Goal: Task Accomplishment & Management: Use online tool/utility

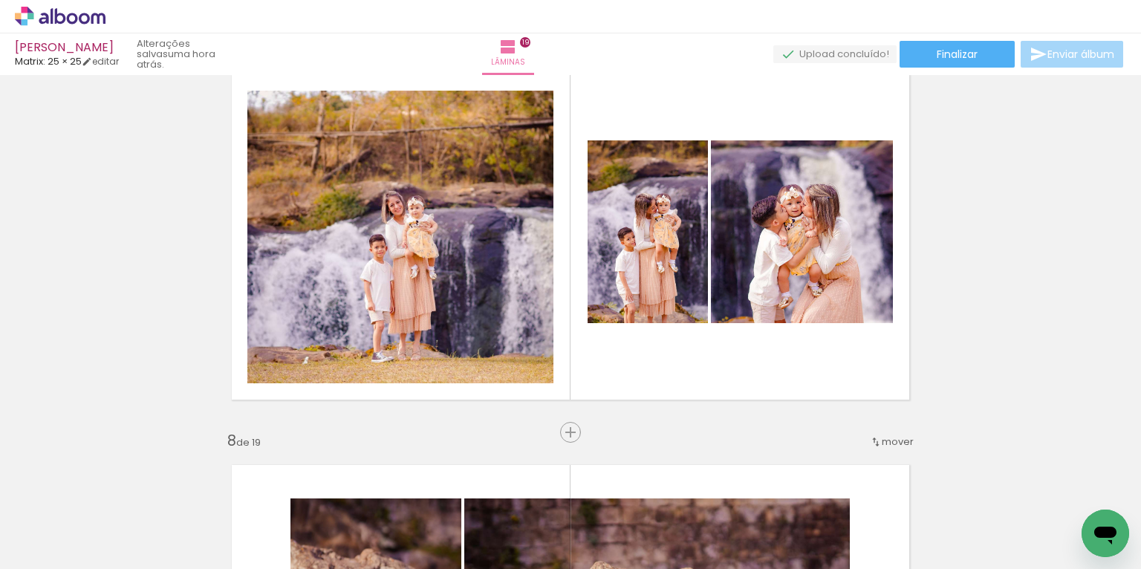
scroll to position [0, 6298]
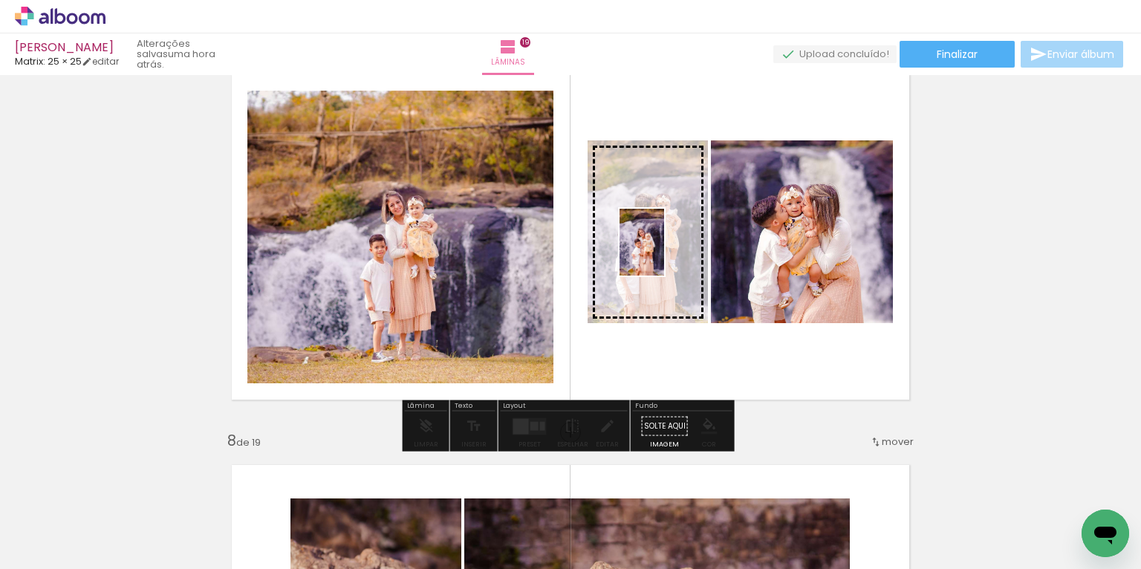
drag, startPoint x: 430, startPoint y: 518, endPoint x: 664, endPoint y: 253, distance: 353.2
click at [664, 253] on quentale-workspace at bounding box center [570, 284] width 1141 height 569
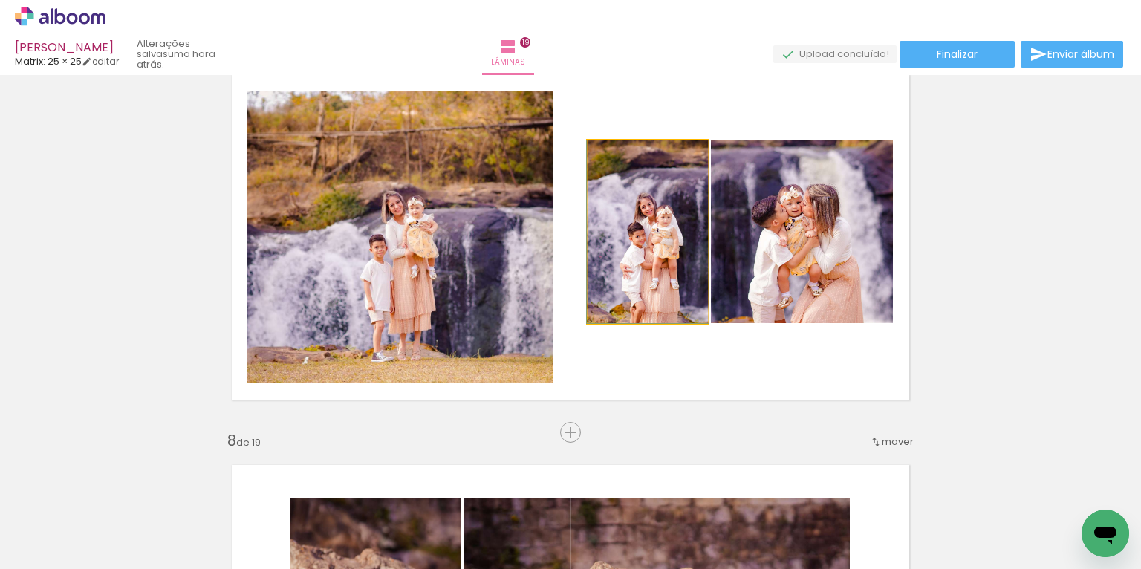
click at [632, 276] on quentale-photo at bounding box center [648, 231] width 120 height 183
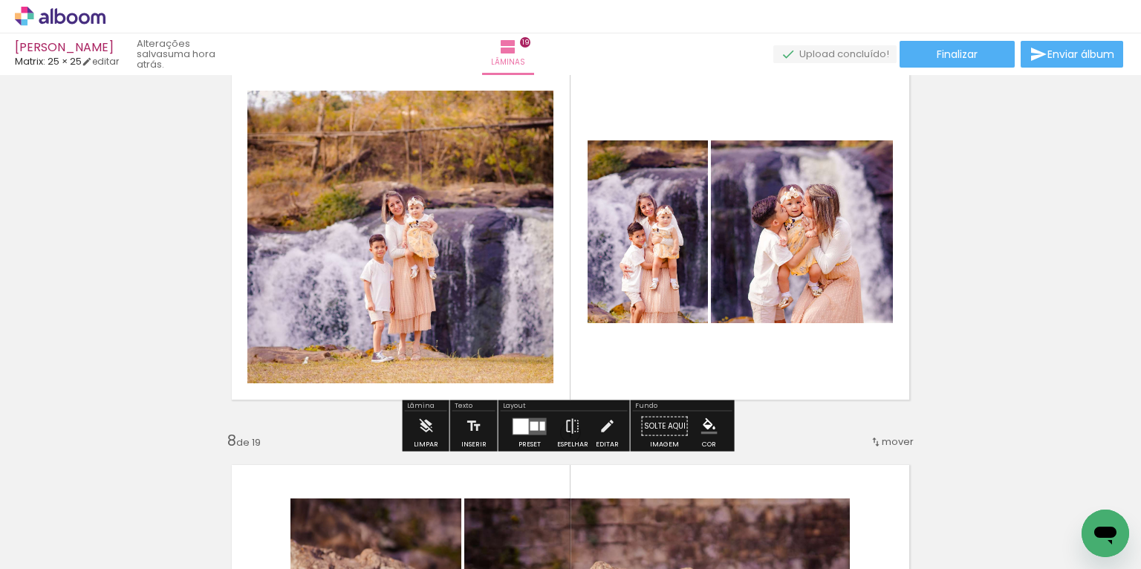
scroll to position [2390, 0]
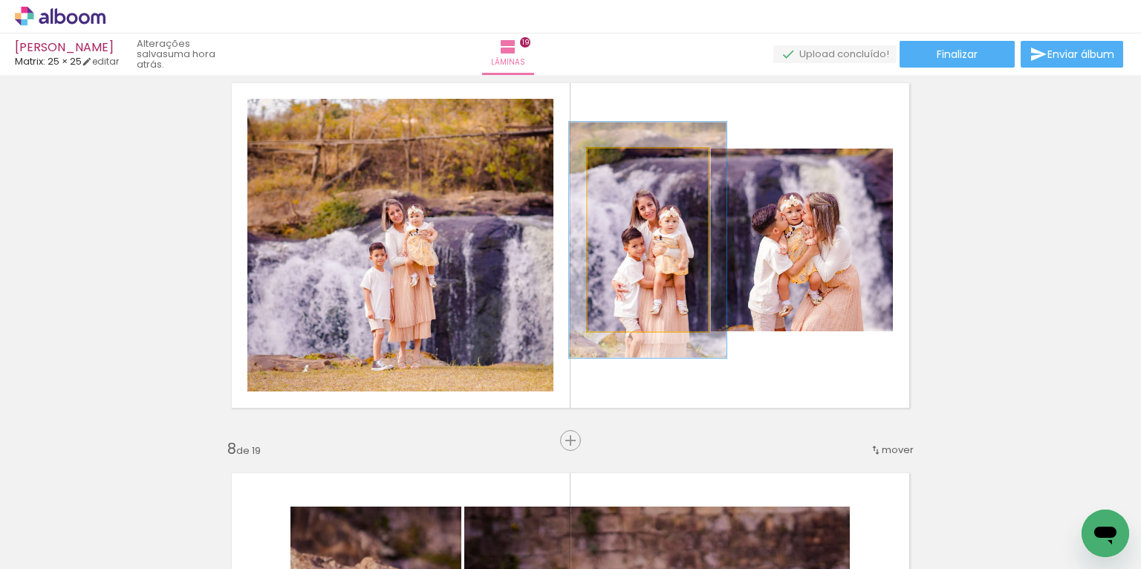
type paper-slider "128"
drag, startPoint x: 623, startPoint y: 162, endPoint x: 641, endPoint y: 179, distance: 24.7
click at [637, 163] on div at bounding box center [638, 164] width 24 height 24
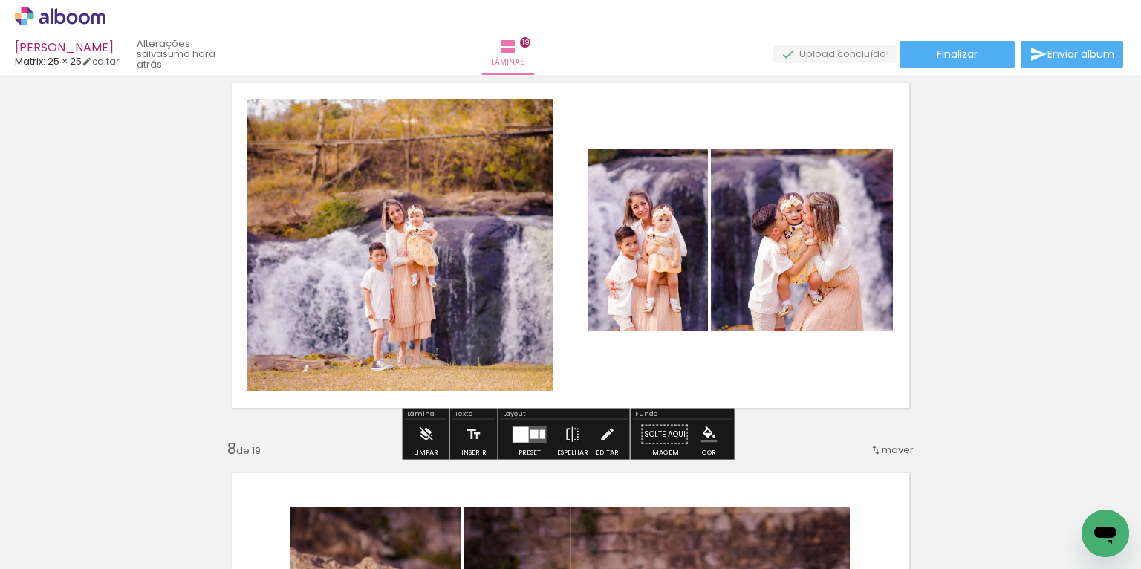
scroll to position [2389, 0]
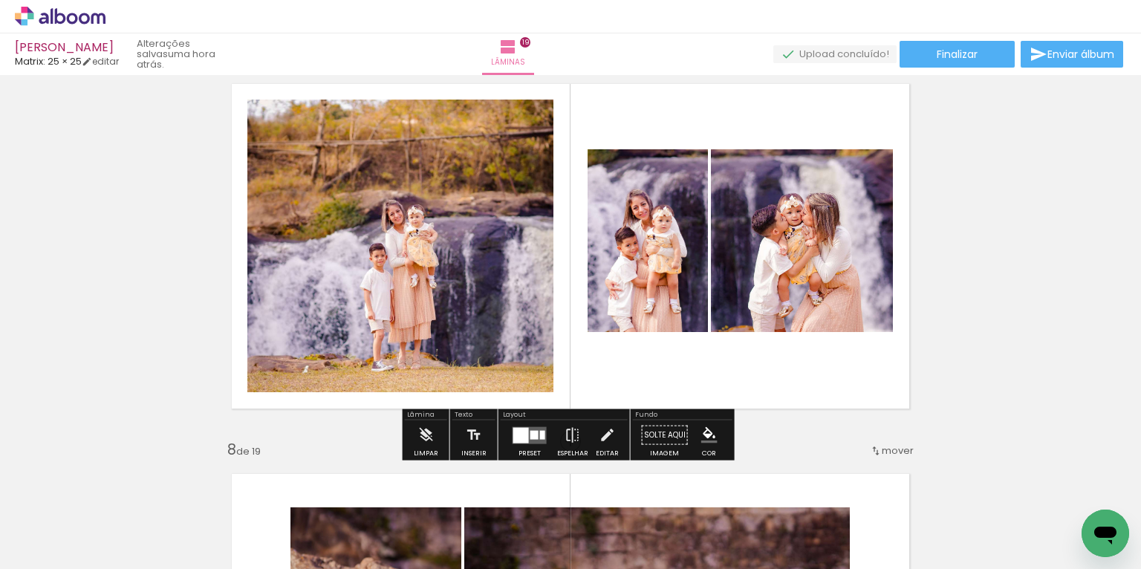
click at [785, 392] on quentale-layouter at bounding box center [571, 246] width 706 height 353
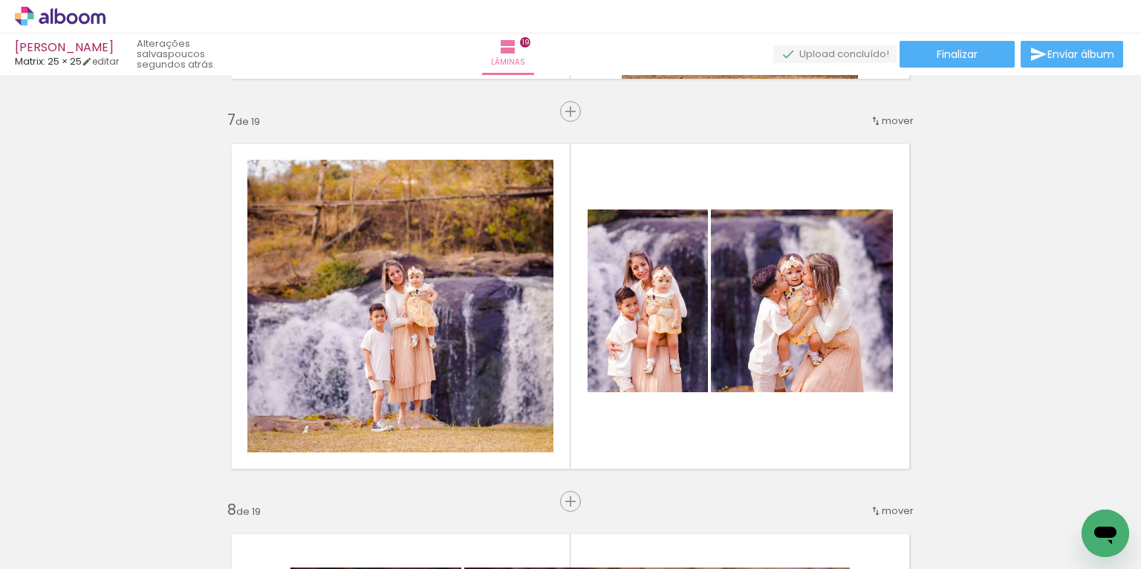
scroll to position [2324, 0]
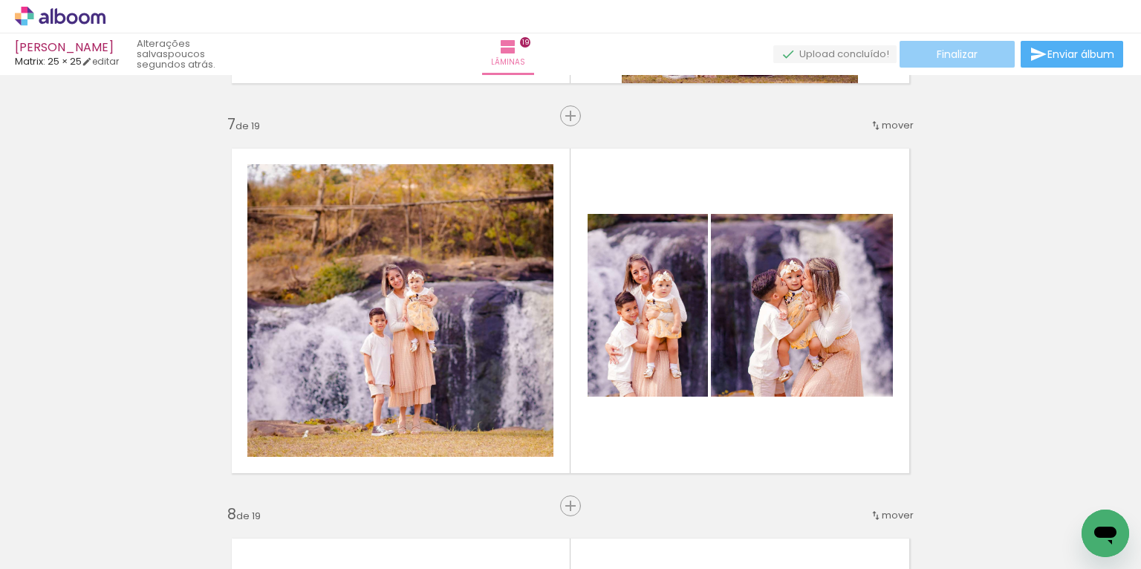
click at [963, 56] on span "Finalizar" at bounding box center [957, 54] width 41 height 10
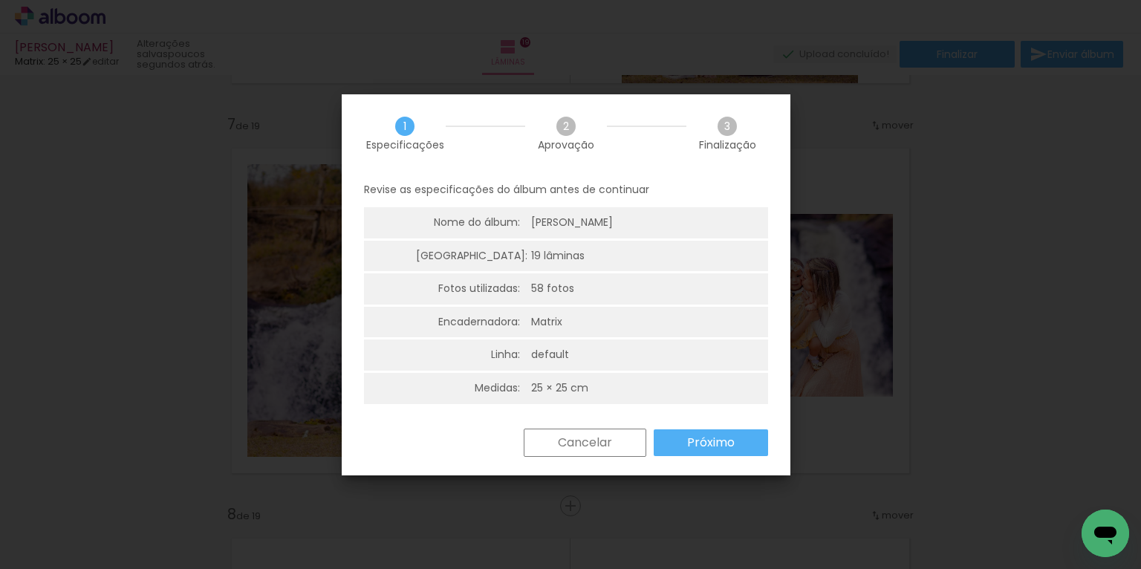
click at [705, 432] on paper-button "Próximo" at bounding box center [711, 442] width 114 height 27
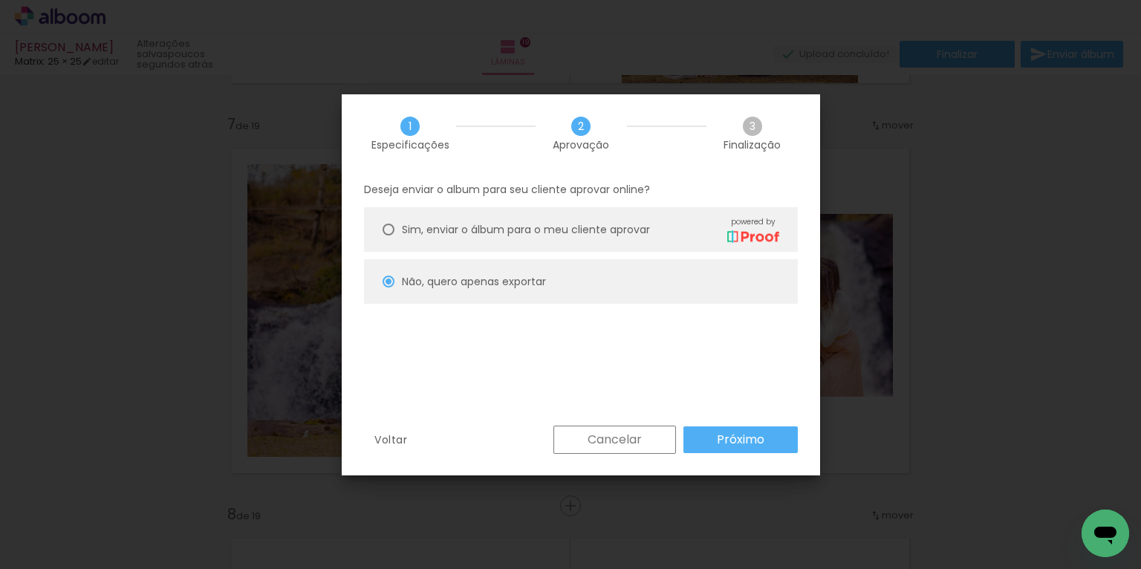
click at [0, 0] on slot "Cancelar" at bounding box center [0, 0] width 0 height 0
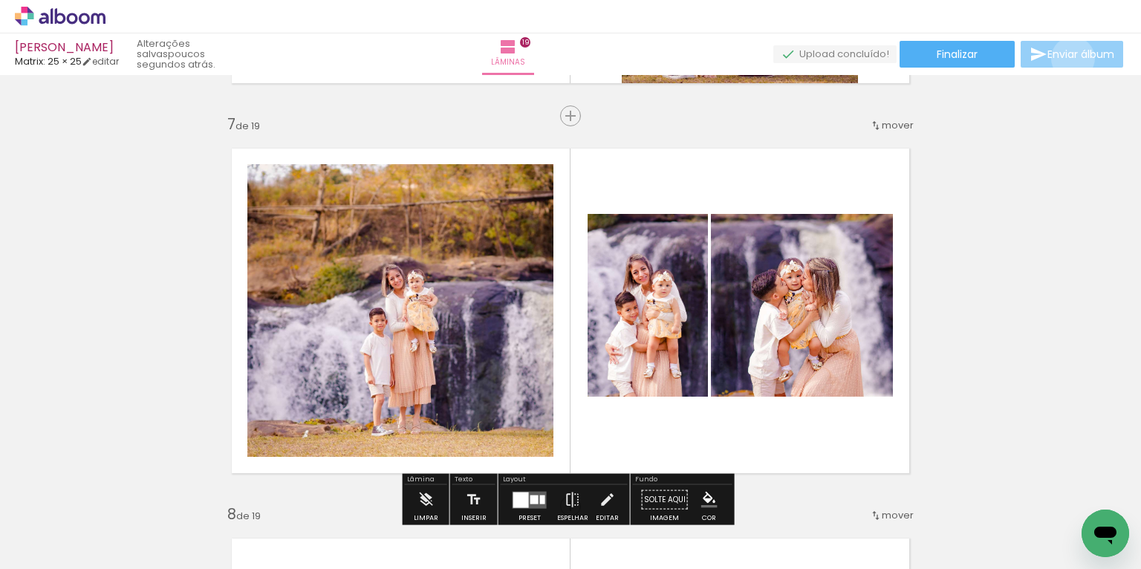
click at [1069, 59] on span "Enviar álbum" at bounding box center [1081, 54] width 67 height 10
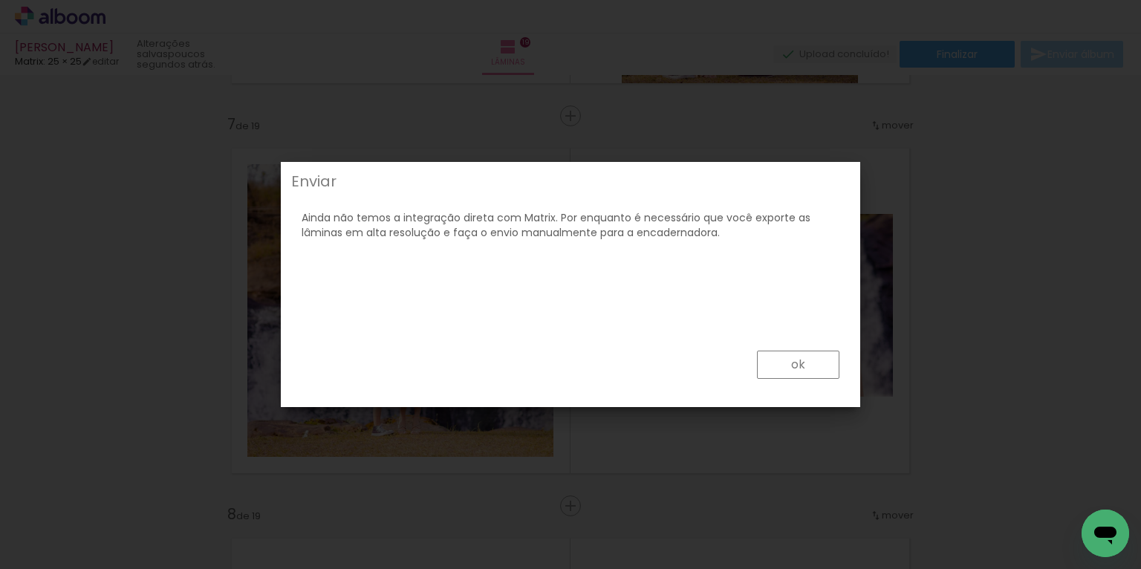
click at [896, 269] on iron-overlay-backdrop at bounding box center [570, 284] width 1141 height 569
click at [819, 365] on paper-button "ok" at bounding box center [798, 365] width 82 height 28
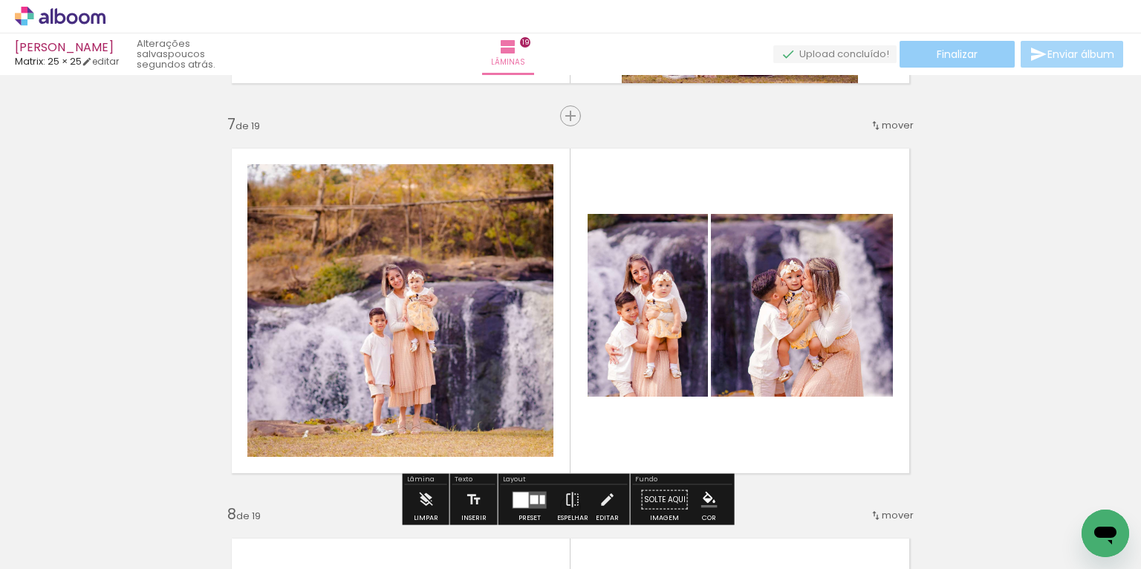
click at [953, 53] on span "Finalizar" at bounding box center [957, 54] width 41 height 10
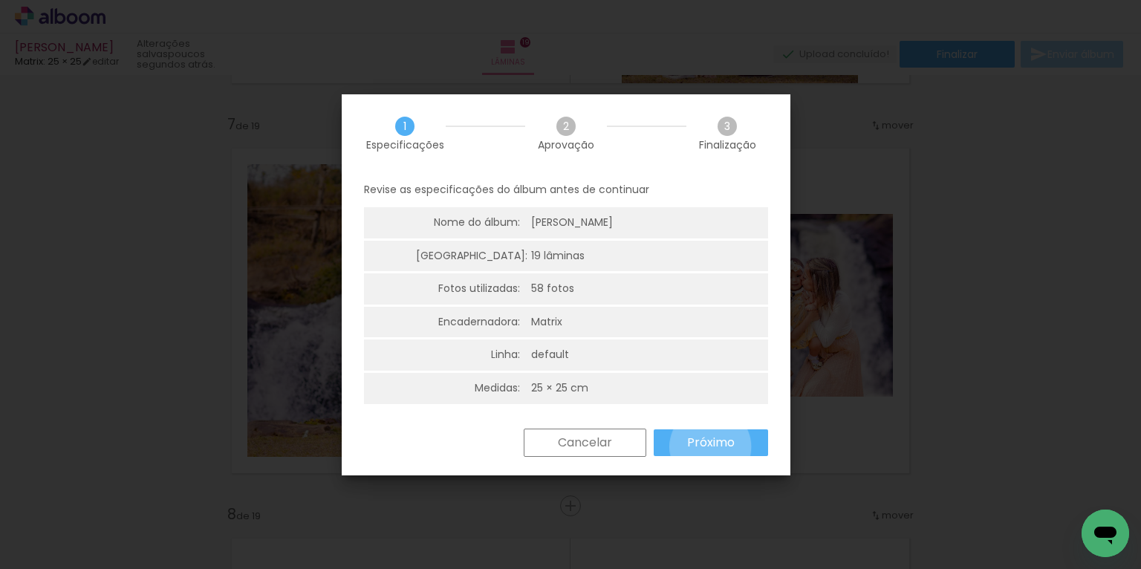
click at [0, 0] on slot "Próximo" at bounding box center [0, 0] width 0 height 0
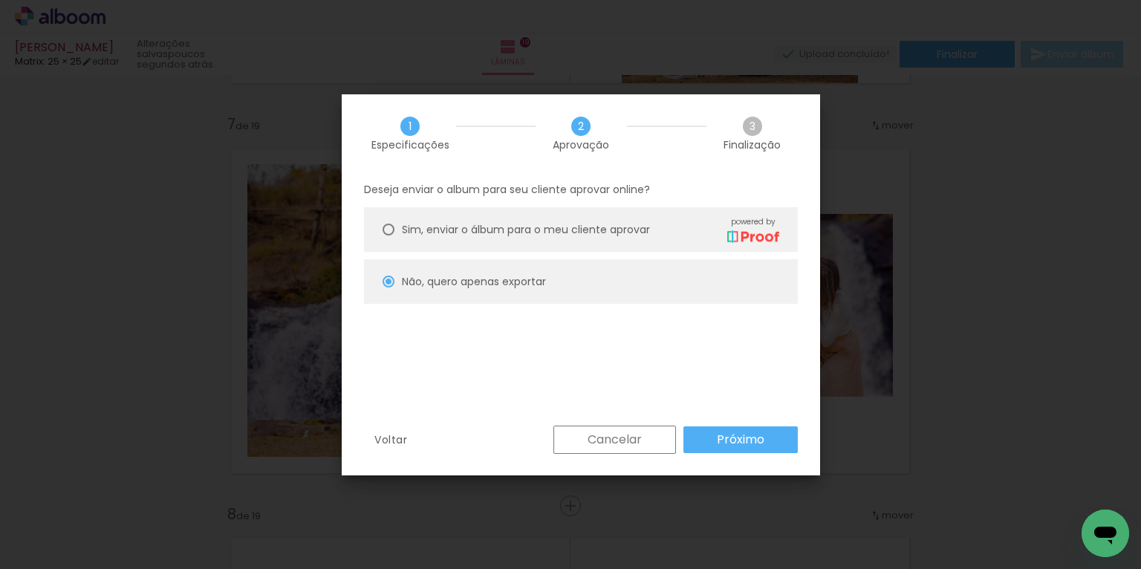
click at [0, 0] on slot "Próximo" at bounding box center [0, 0] width 0 height 0
type input "Alta, 300 DPI"
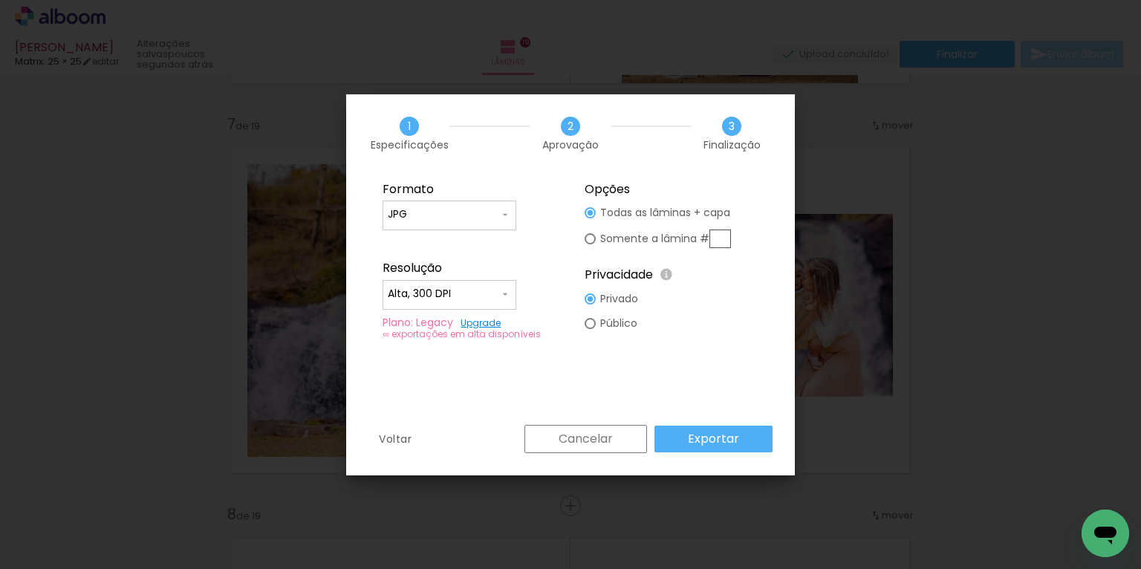
click at [596, 243] on paper-radio-button "Somente a lâmina #" at bounding box center [658, 238] width 146 height 27
type paper-radio-button "on"
click at [719, 234] on input "text" at bounding box center [721, 239] width 22 height 19
type input "7"
click at [0, 0] on slot "Exportar" at bounding box center [0, 0] width 0 height 0
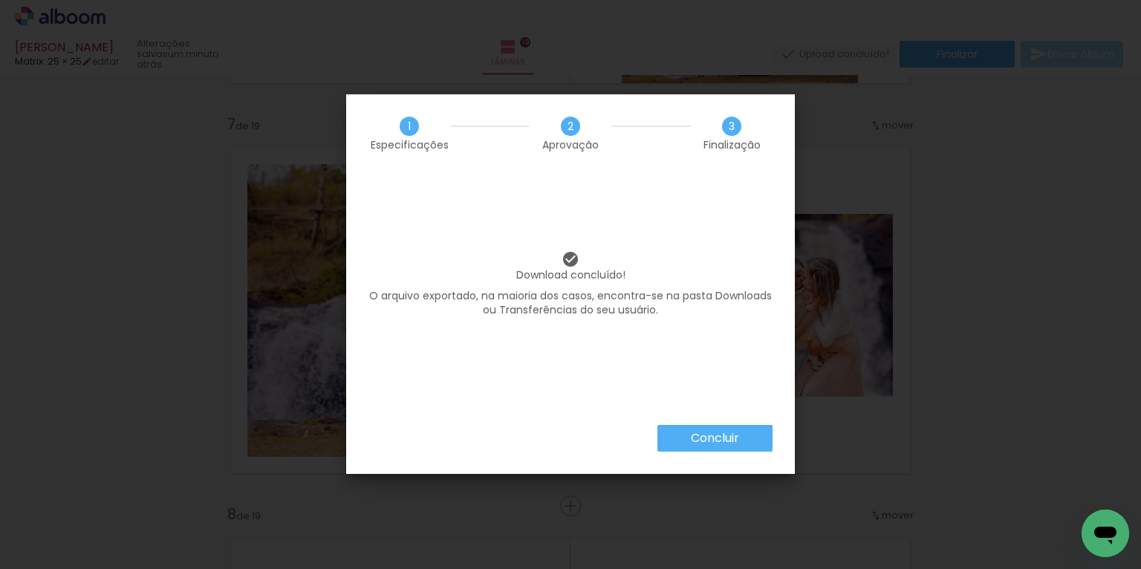
click at [0, 0] on slot "Concluir" at bounding box center [0, 0] width 0 height 0
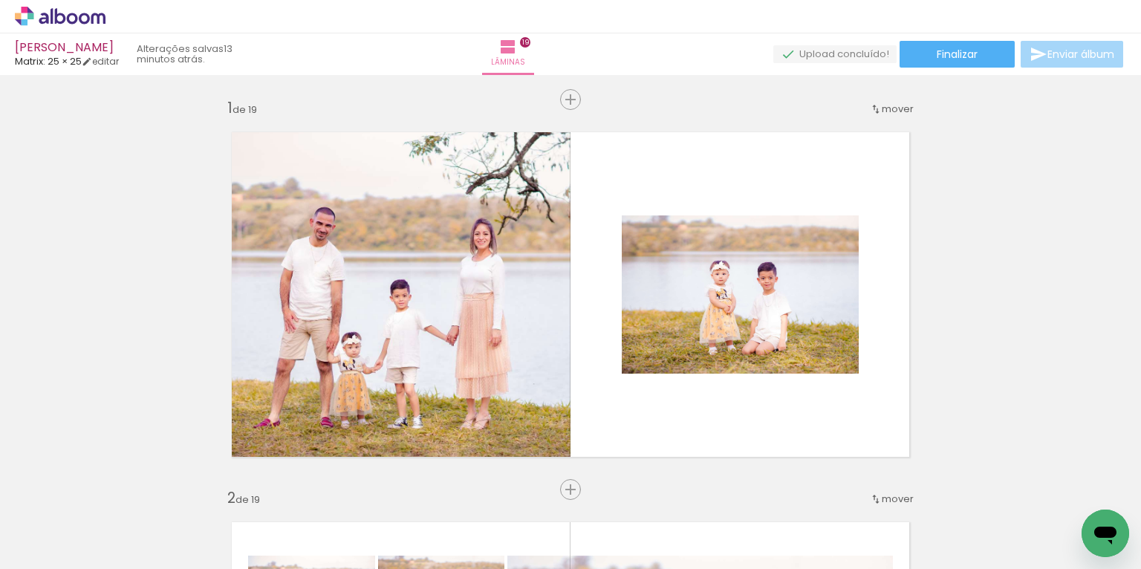
scroll to position [0, 6298]
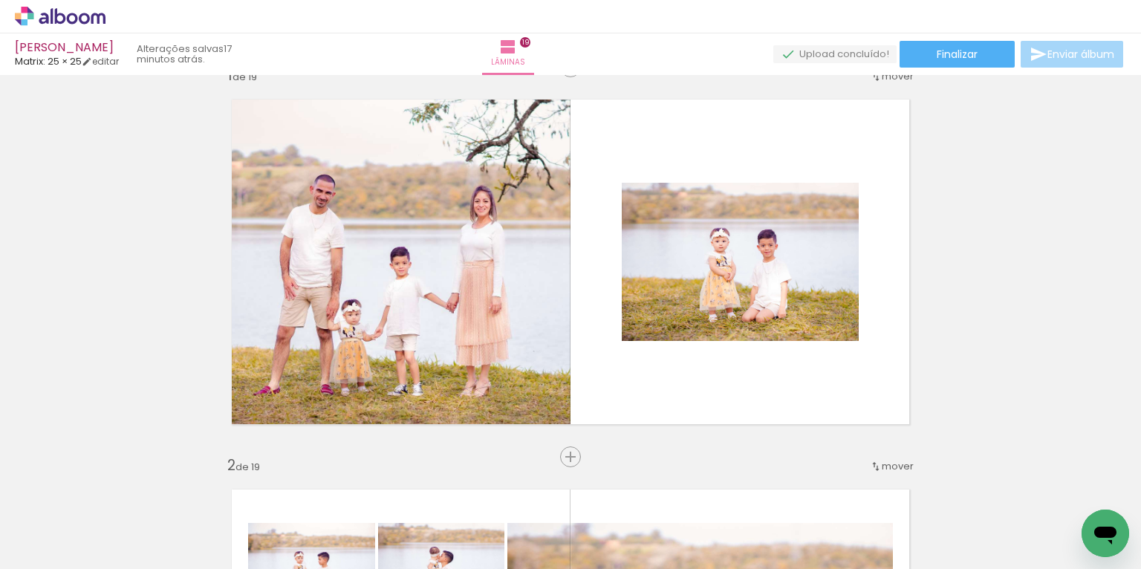
scroll to position [59, 0]
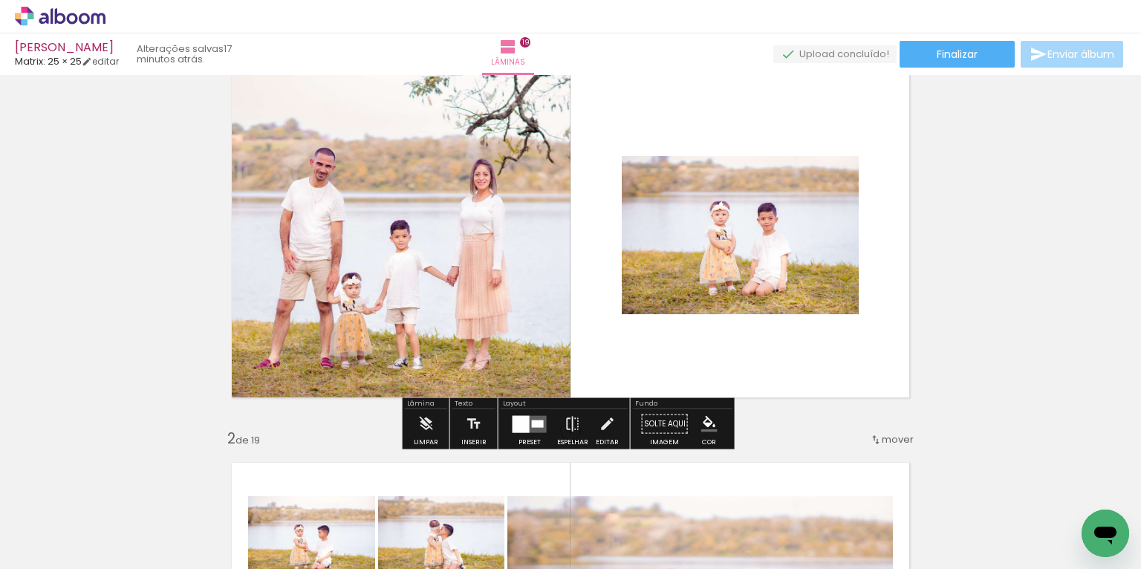
click at [544, 245] on quentale-photo at bounding box center [394, 235] width 353 height 353
click at [549, 232] on quentale-photo at bounding box center [394, 235] width 353 height 353
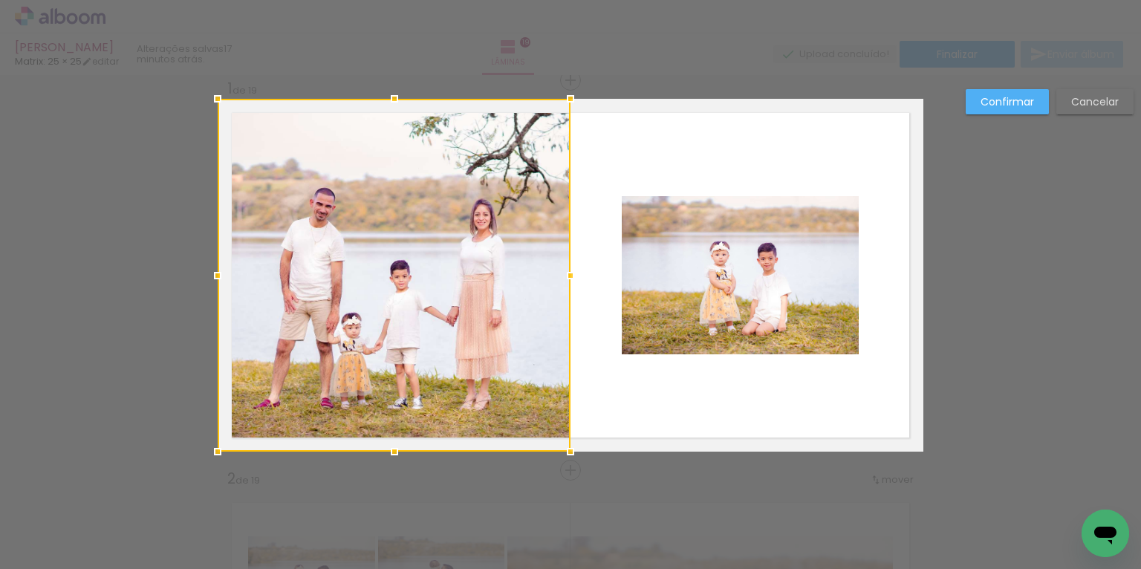
scroll to position [19, 0]
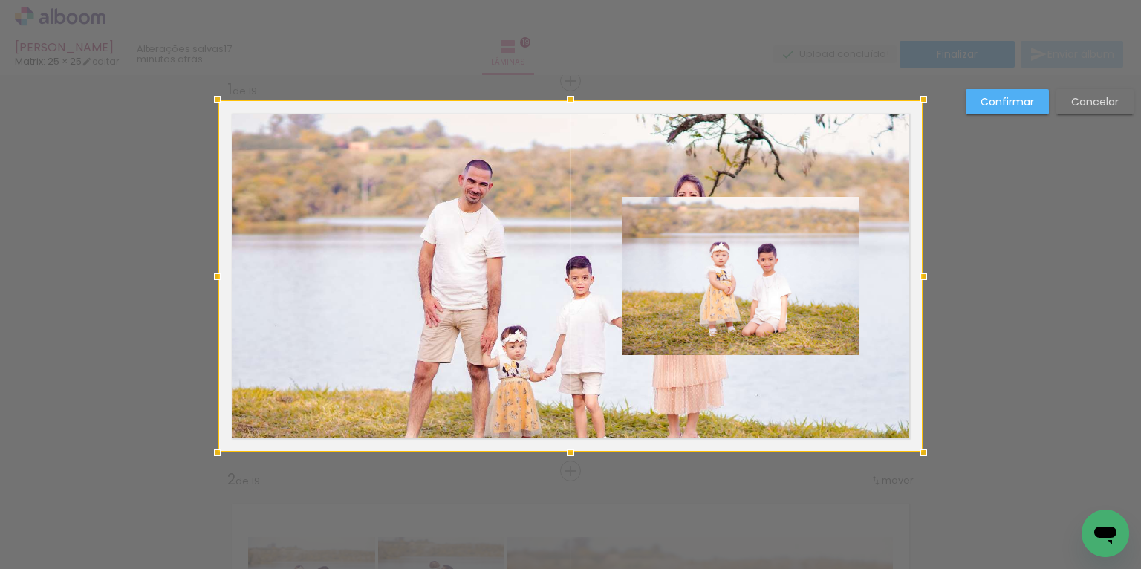
drag, startPoint x: 654, startPoint y: 282, endPoint x: 915, endPoint y: 297, distance: 261.2
click at [915, 297] on div at bounding box center [571, 276] width 706 height 353
click at [0, 0] on slot "Confirmar" at bounding box center [0, 0] width 0 height 0
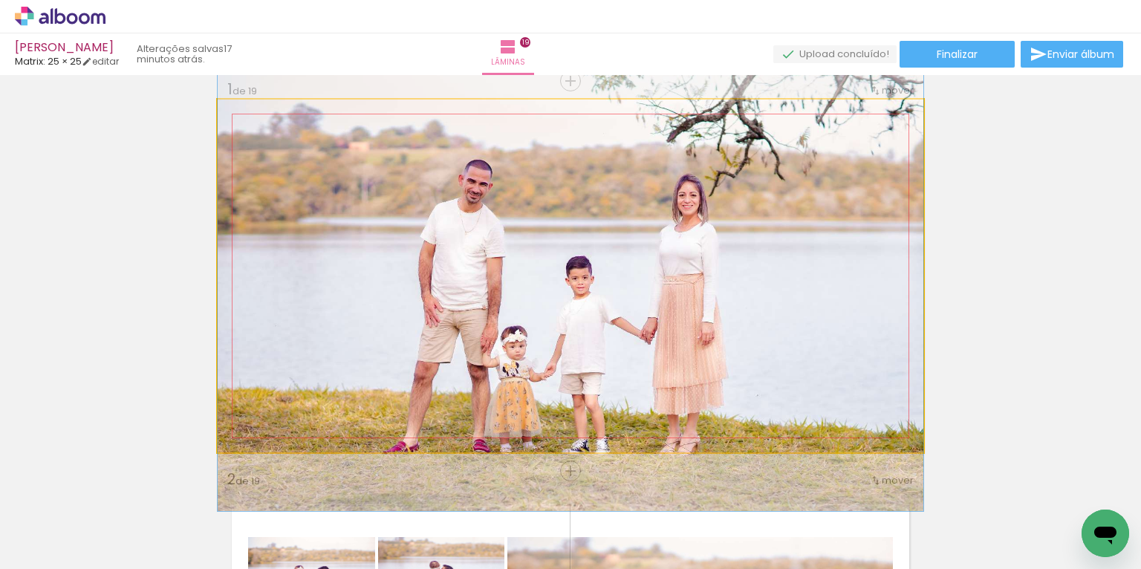
click at [565, 213] on quentale-photo at bounding box center [571, 276] width 706 height 353
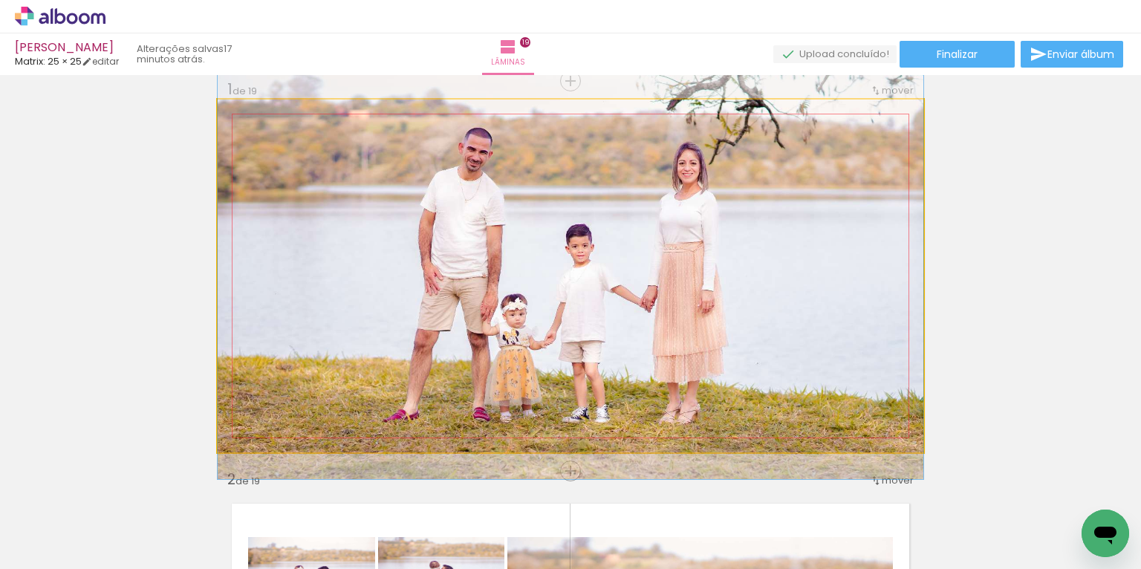
drag, startPoint x: 536, startPoint y: 219, endPoint x: 567, endPoint y: 189, distance: 42.6
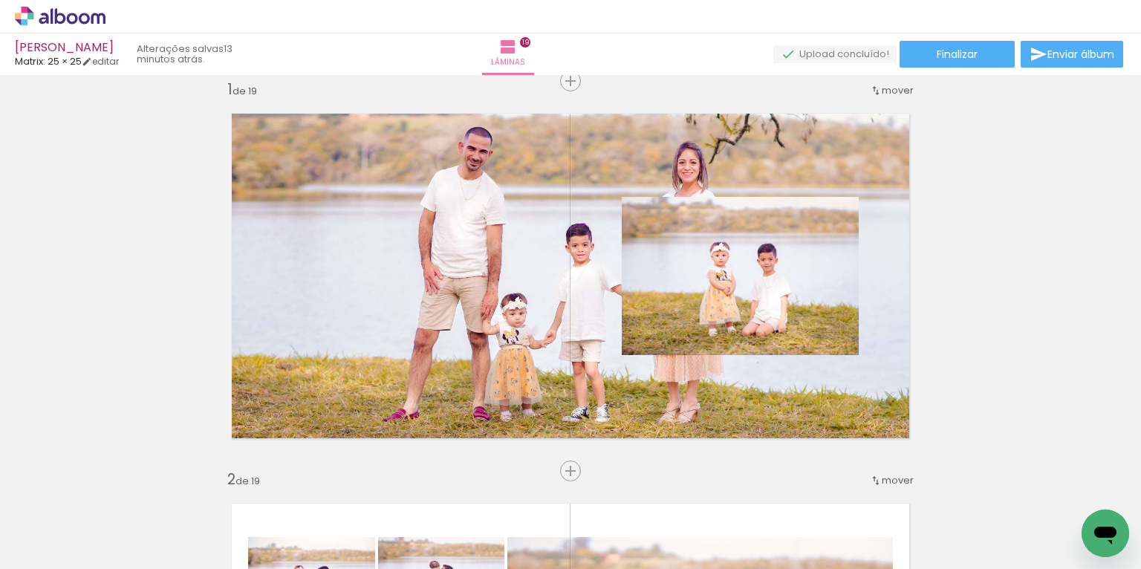
scroll to position [0, 6298]
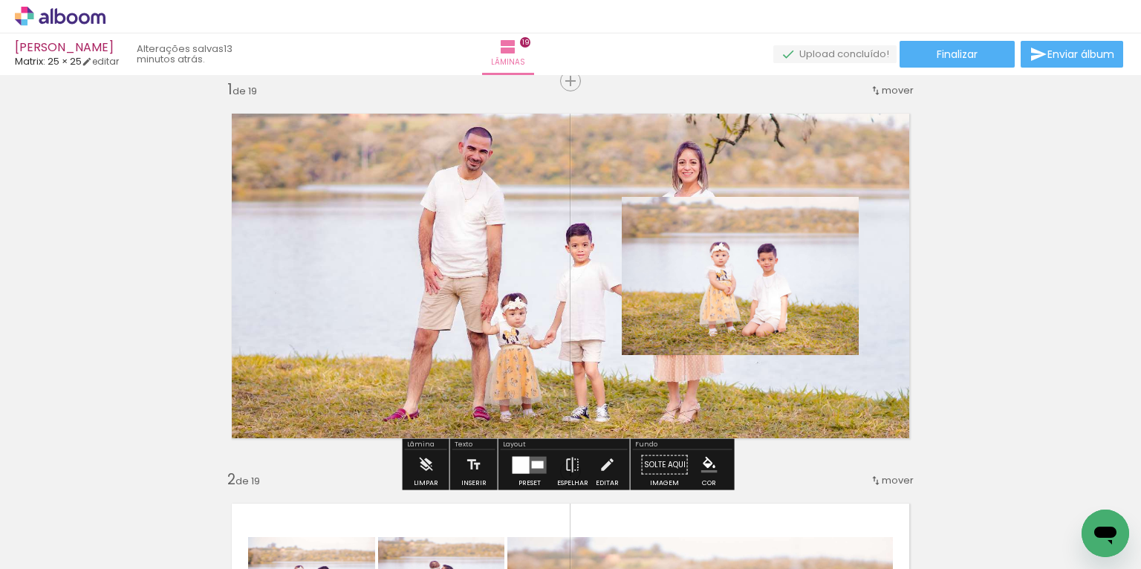
click at [539, 461] on div at bounding box center [538, 464] width 12 height 7
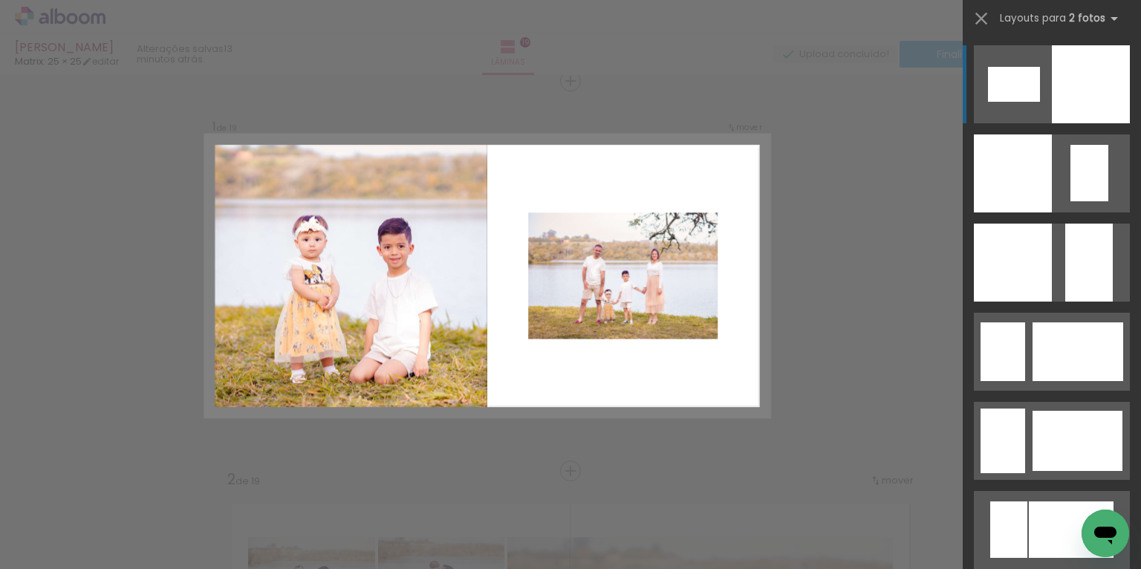
click at [1034, 110] on quentale-layouter at bounding box center [1052, 84] width 156 height 78
click at [1003, 94] on div at bounding box center [1014, 84] width 52 height 35
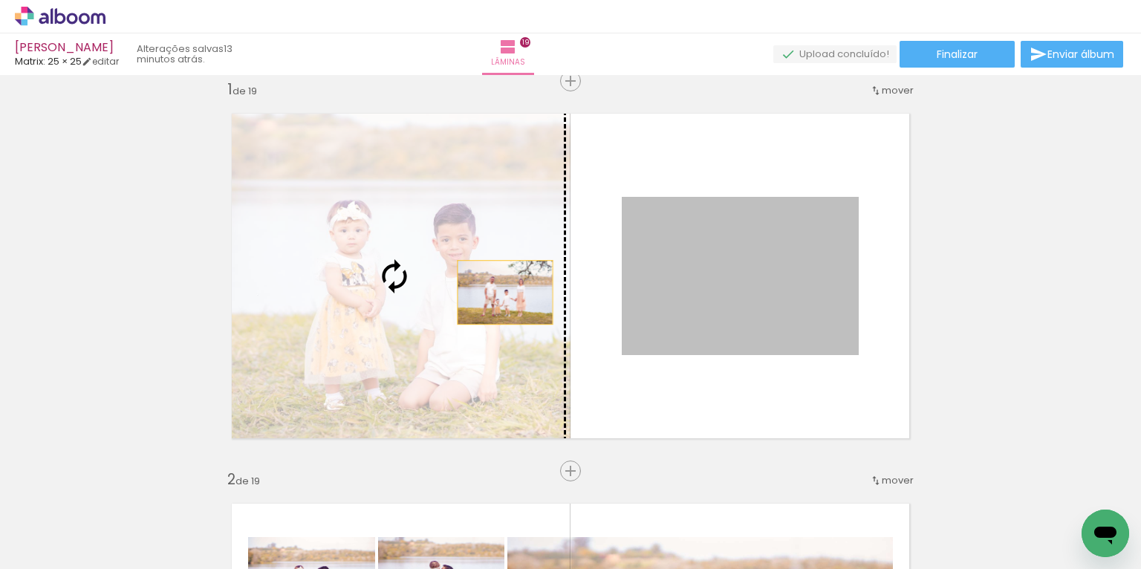
drag, startPoint x: 753, startPoint y: 294, endPoint x: 499, endPoint y: 292, distance: 254.9
click at [0, 0] on slot at bounding box center [0, 0] width 0 height 0
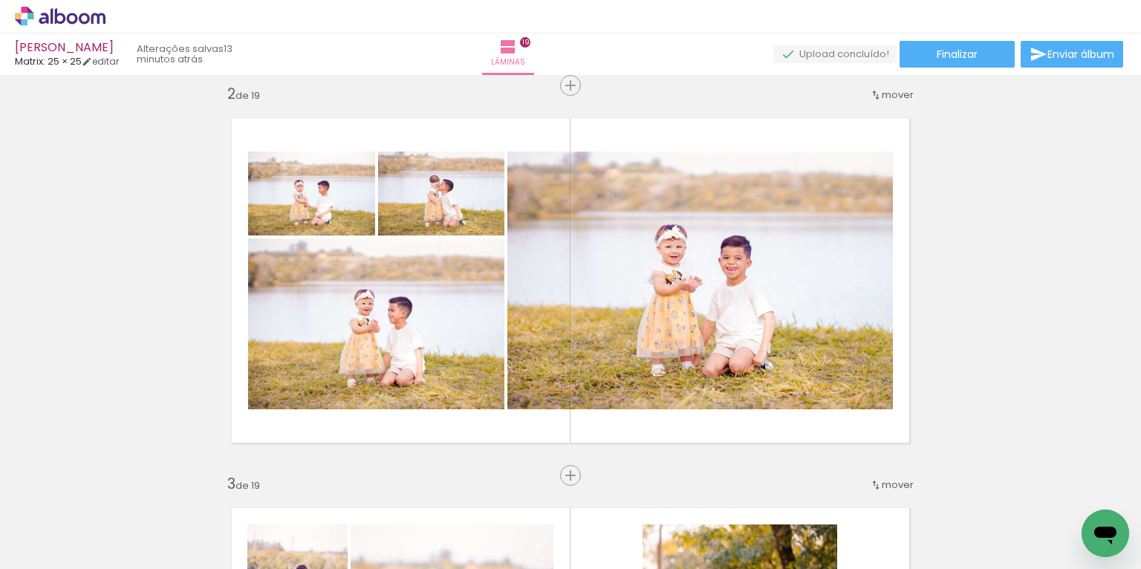
scroll to position [404, 0]
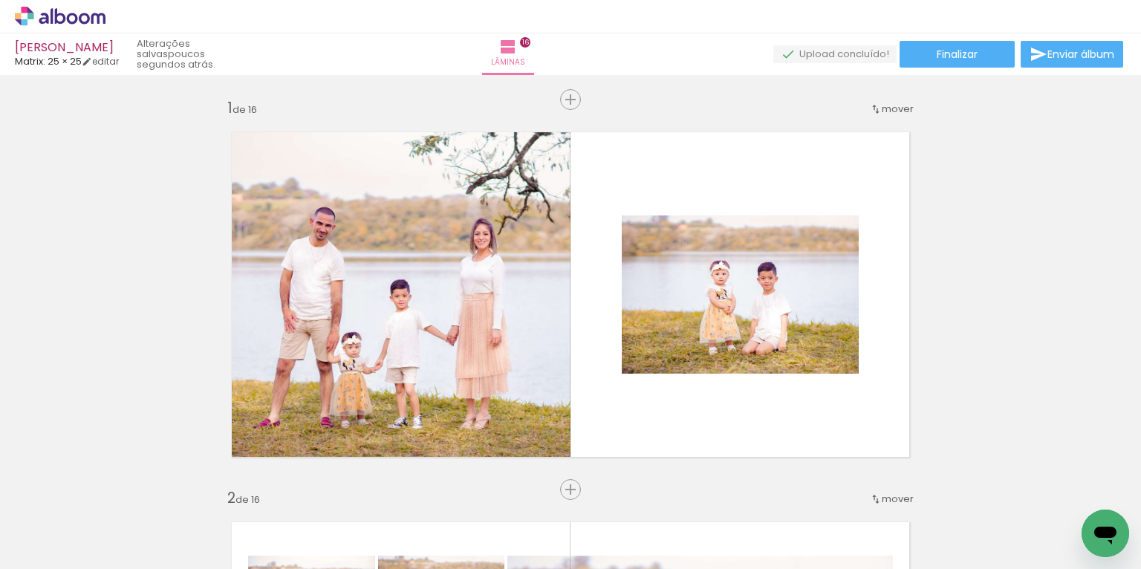
scroll to position [0, 13790]
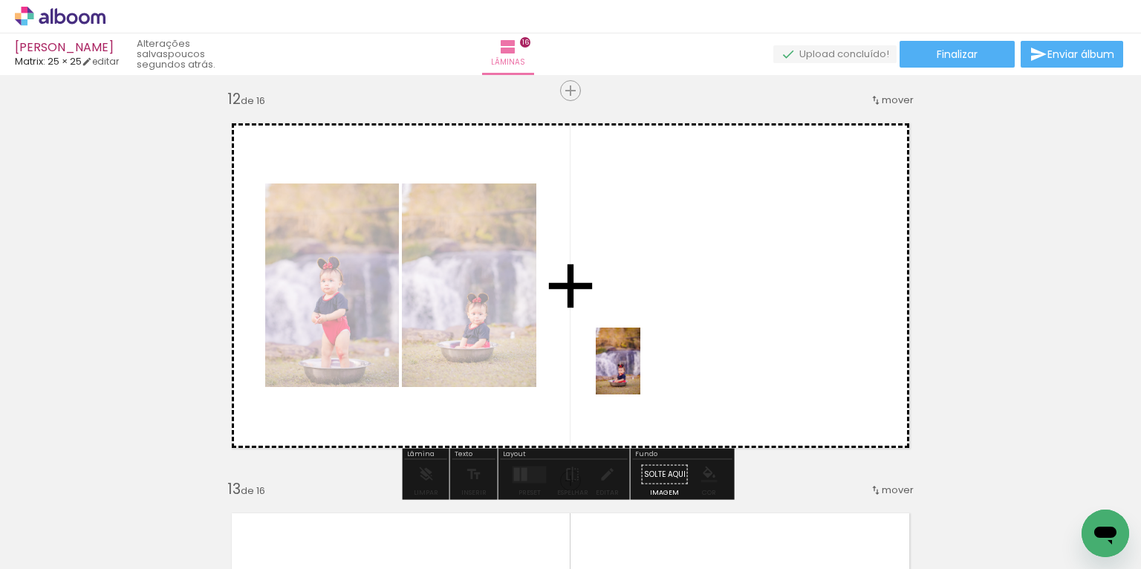
drag, startPoint x: 664, startPoint y: 496, endPoint x: 641, endPoint y: 372, distance: 126.3
click at [641, 372] on quentale-workspace at bounding box center [570, 284] width 1141 height 569
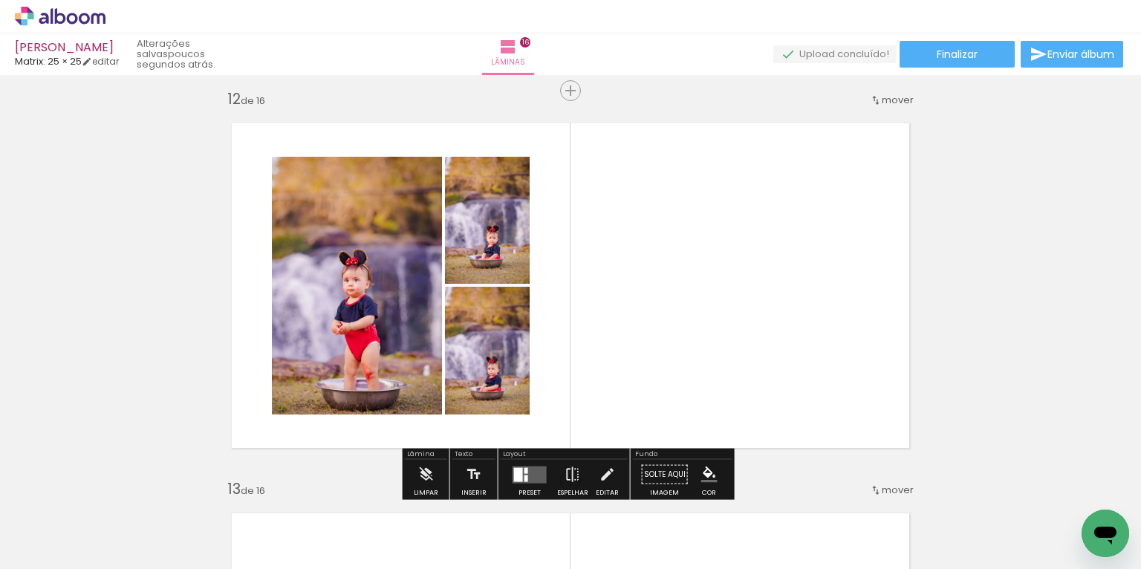
click at [525, 467] on quentale-layouter at bounding box center [530, 474] width 34 height 17
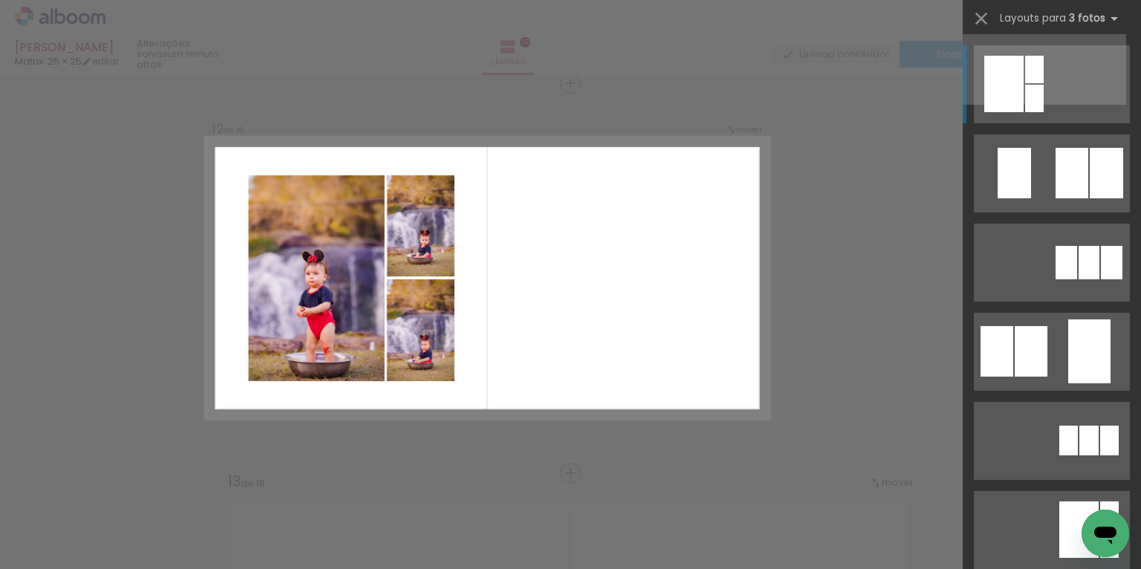
scroll to position [4310, 0]
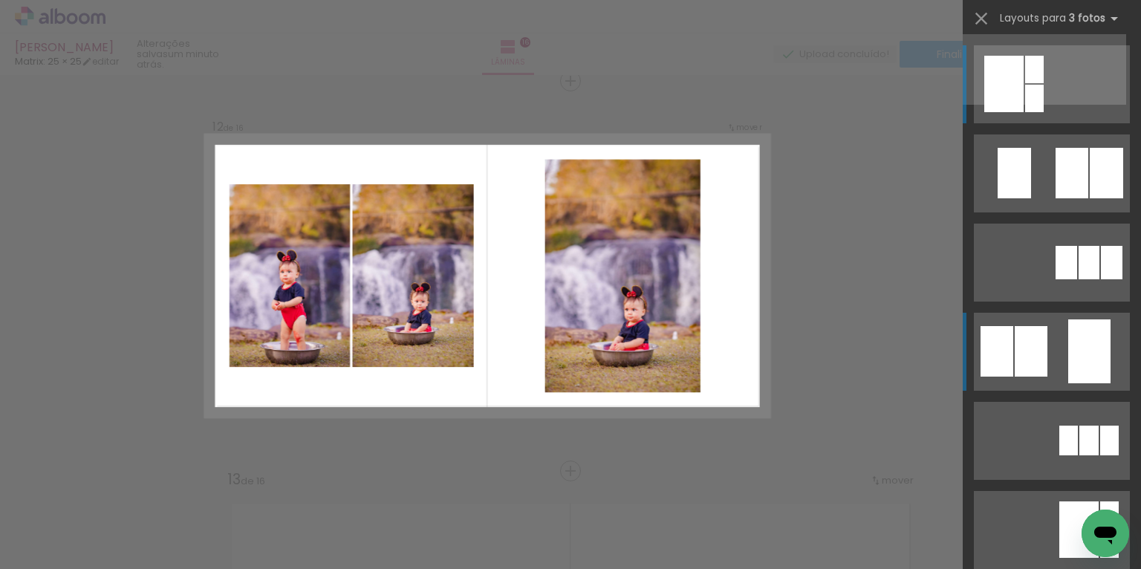
click at [1062, 351] on quentale-layouter at bounding box center [1052, 352] width 156 height 78
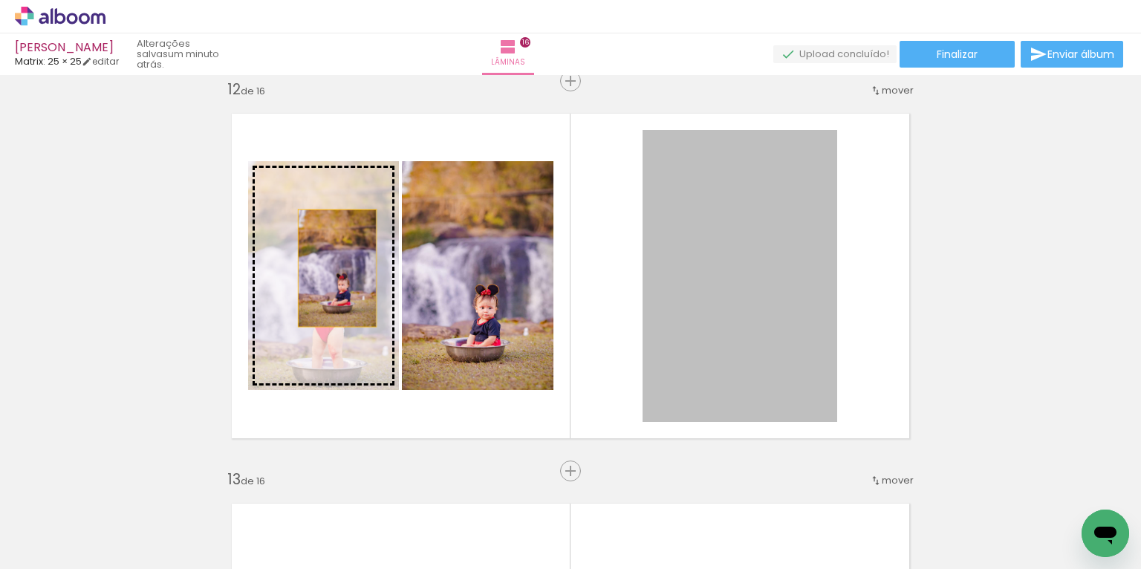
drag, startPoint x: 758, startPoint y: 291, endPoint x: 325, endPoint y: 268, distance: 433.0
click at [0, 0] on slot at bounding box center [0, 0] width 0 height 0
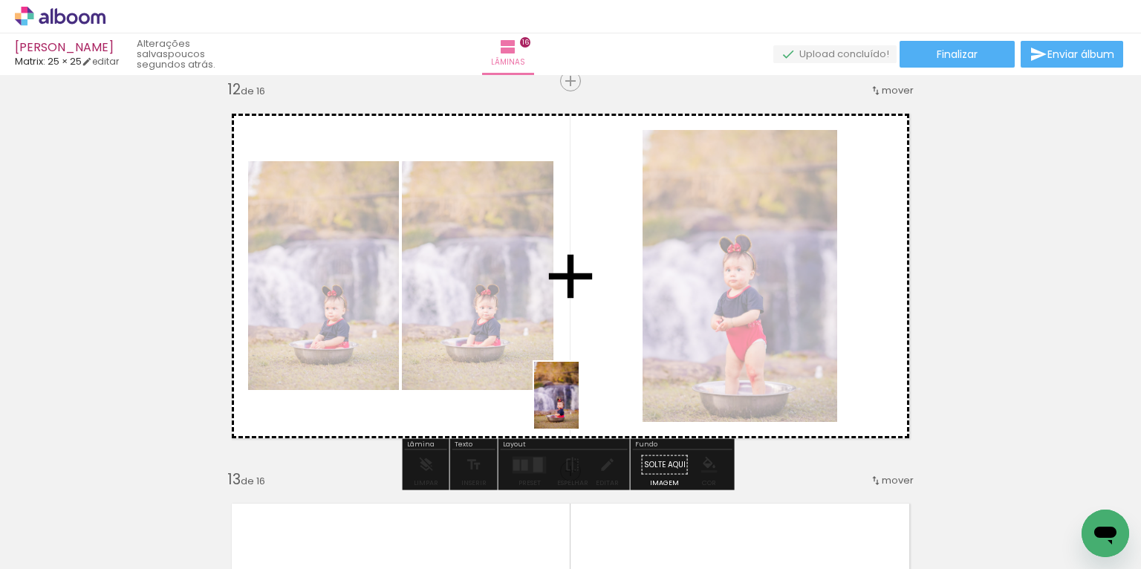
drag, startPoint x: 359, startPoint y: 508, endPoint x: 585, endPoint y: 403, distance: 248.7
click at [585, 403] on quentale-workspace at bounding box center [570, 284] width 1141 height 569
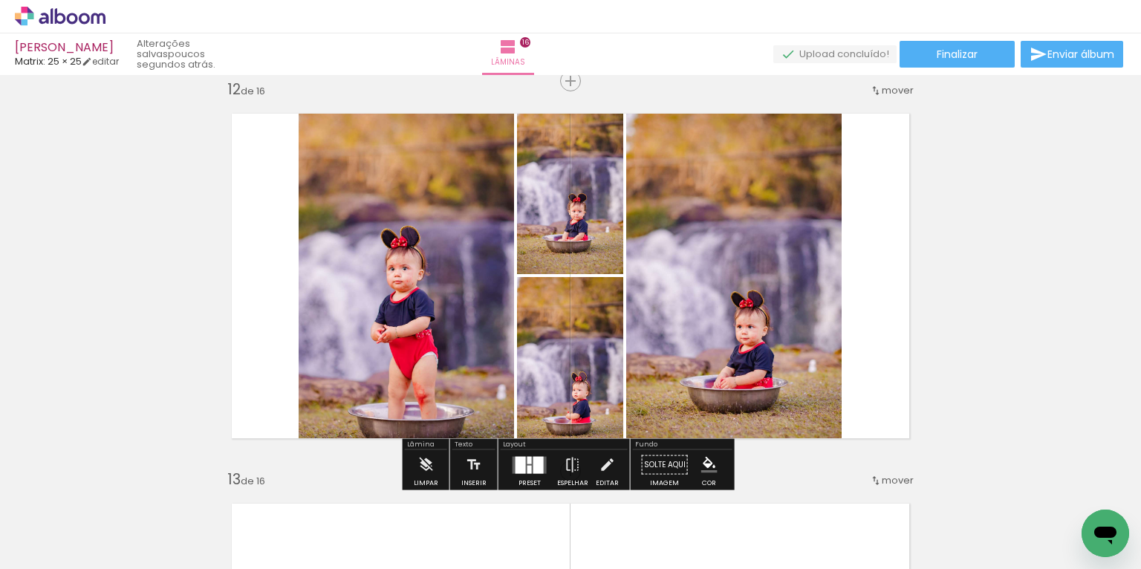
click at [516, 461] on div at bounding box center [521, 464] width 10 height 17
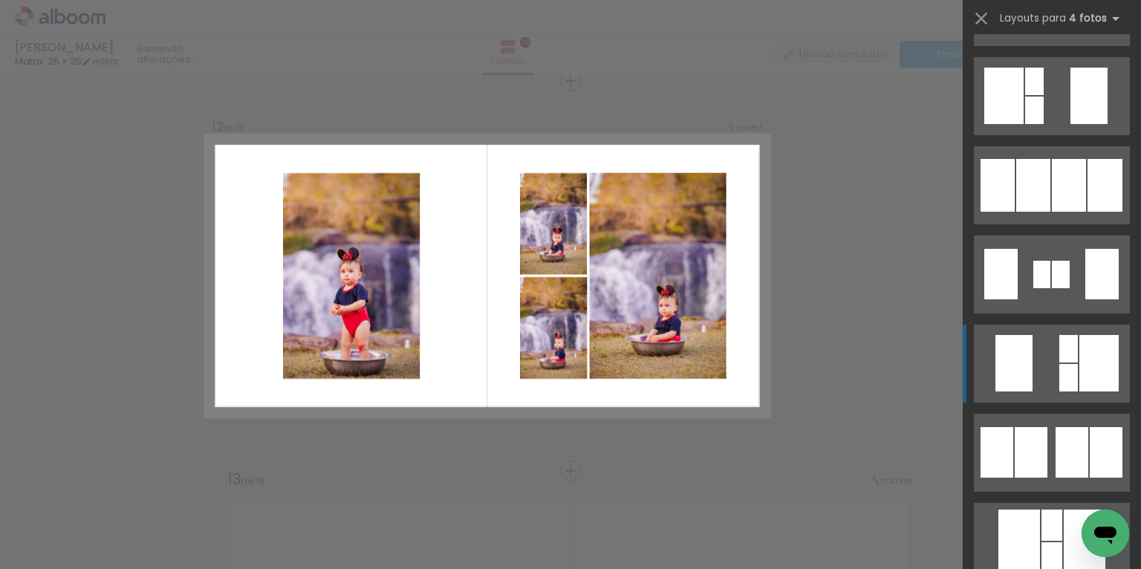
scroll to position [617, 0]
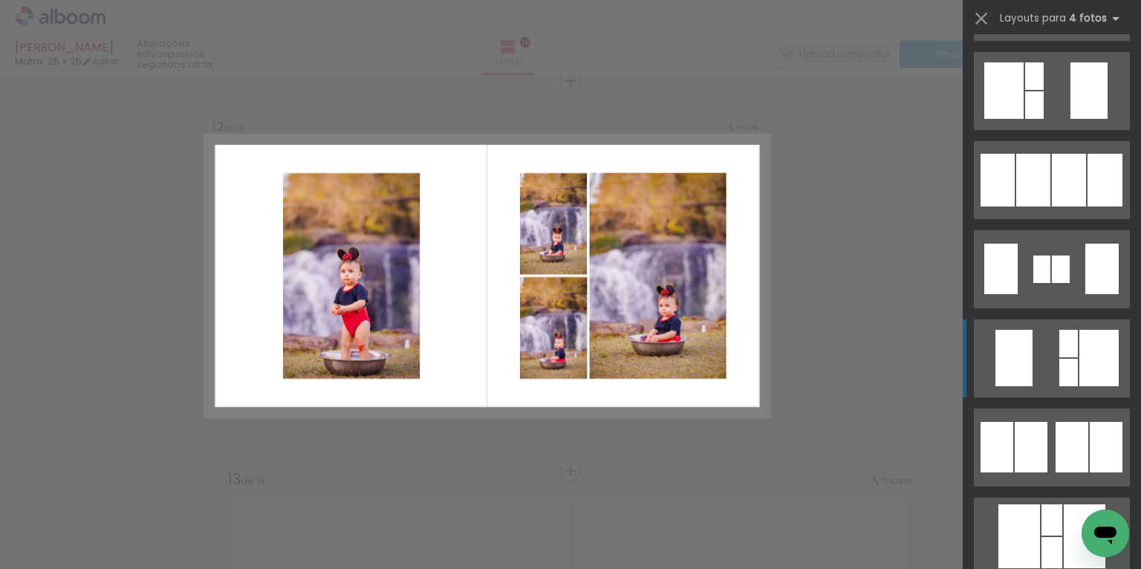
click at [1037, 369] on quentale-layouter at bounding box center [1052, 359] width 156 height 78
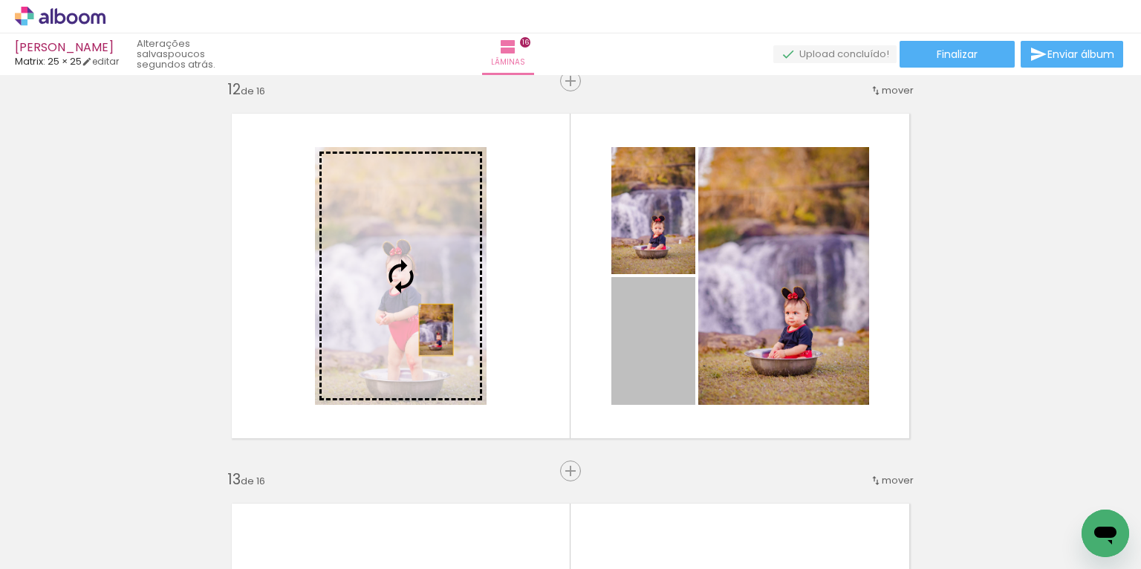
drag, startPoint x: 659, startPoint y: 369, endPoint x: 432, endPoint y: 330, distance: 230.6
click at [0, 0] on slot at bounding box center [0, 0] width 0 height 0
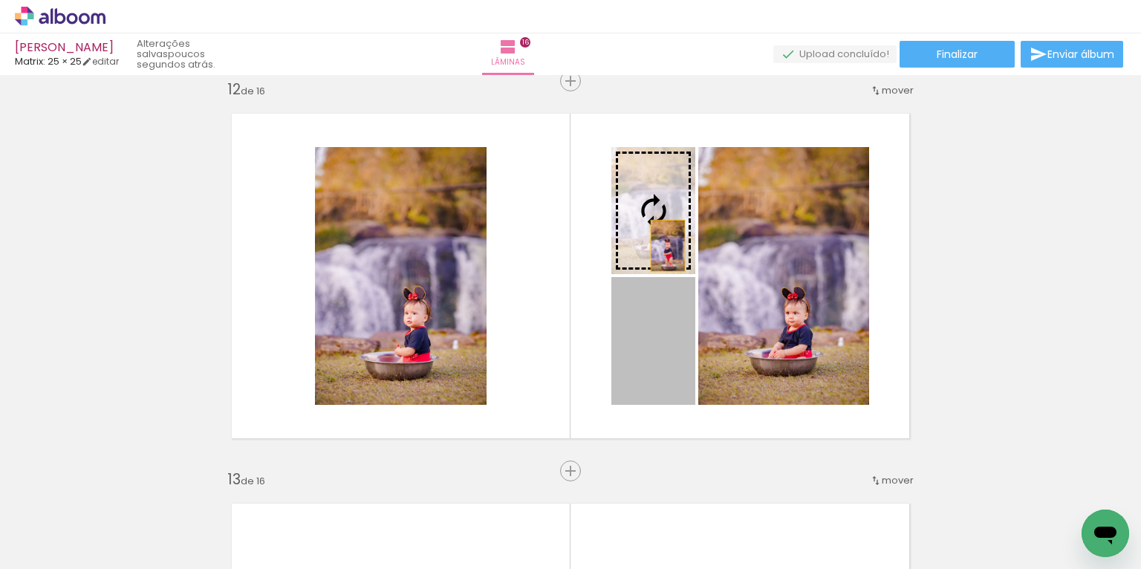
drag, startPoint x: 657, startPoint y: 355, endPoint x: 664, endPoint y: 246, distance: 109.4
click at [0, 0] on slot at bounding box center [0, 0] width 0 height 0
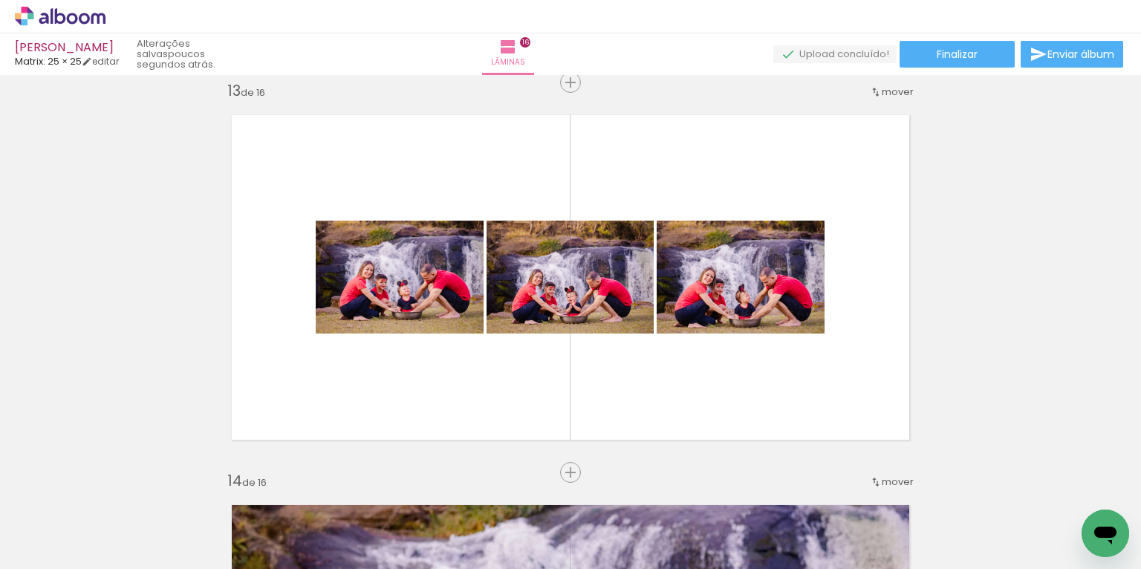
scroll to position [4699, 0]
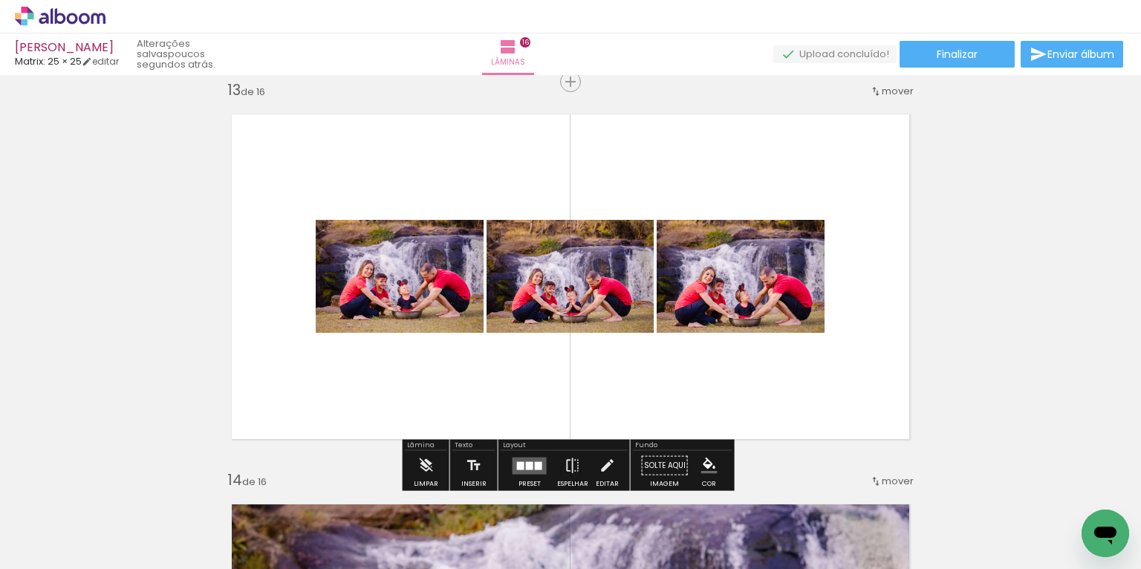
click at [520, 464] on div at bounding box center [520, 465] width 7 height 8
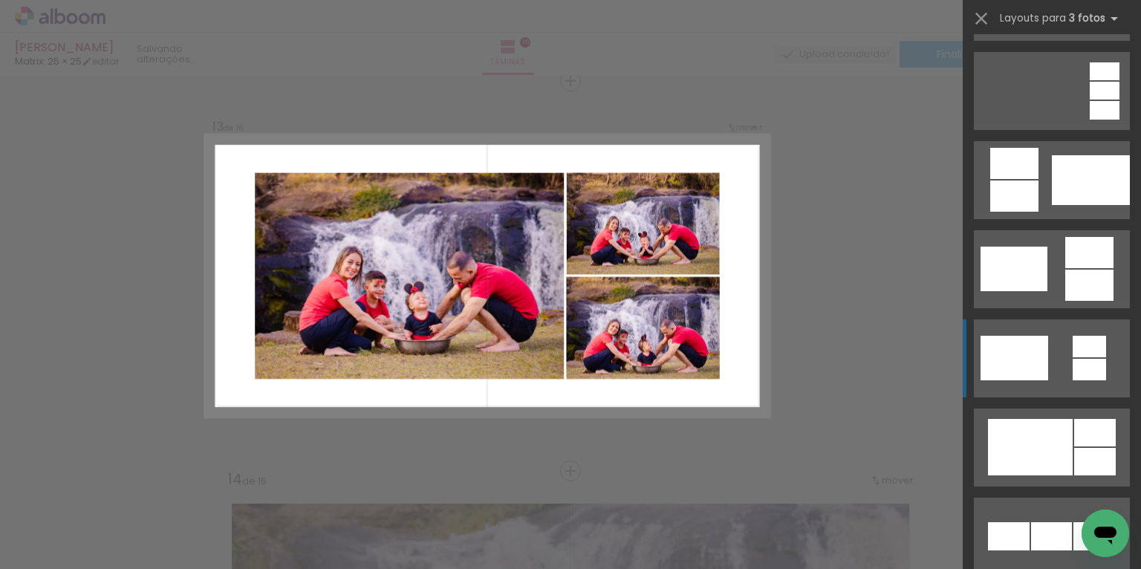
scroll to position [372, 0]
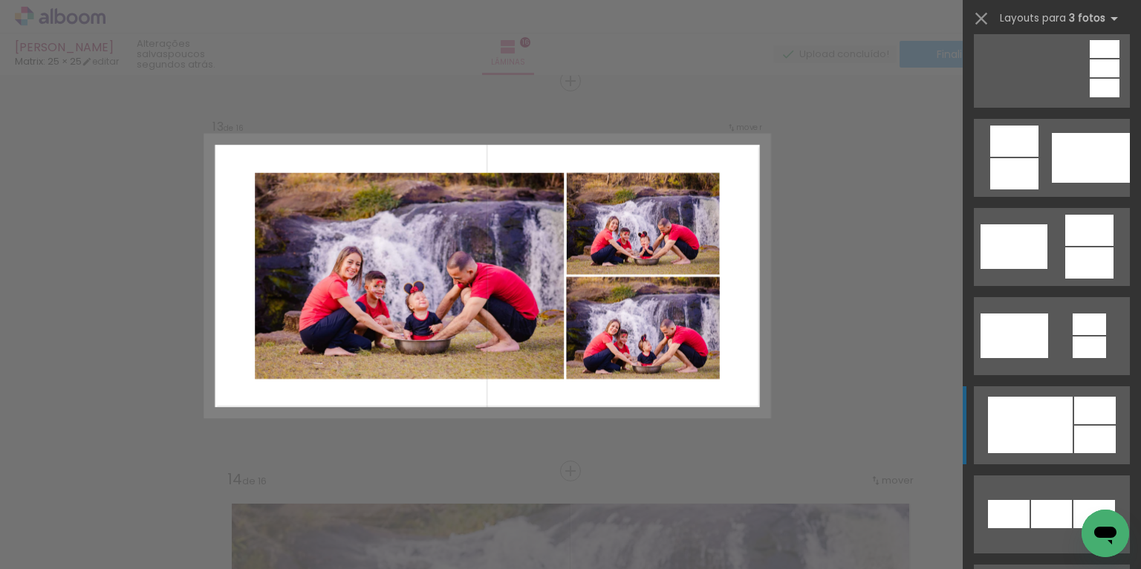
click at [1022, 424] on div at bounding box center [1030, 425] width 85 height 56
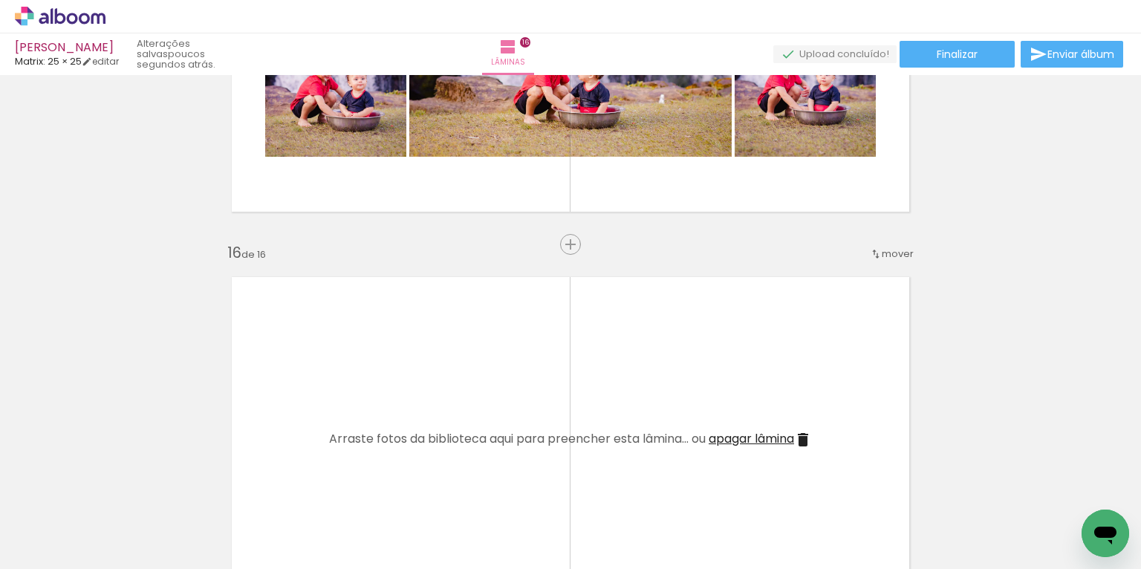
scroll to position [5713, 0]
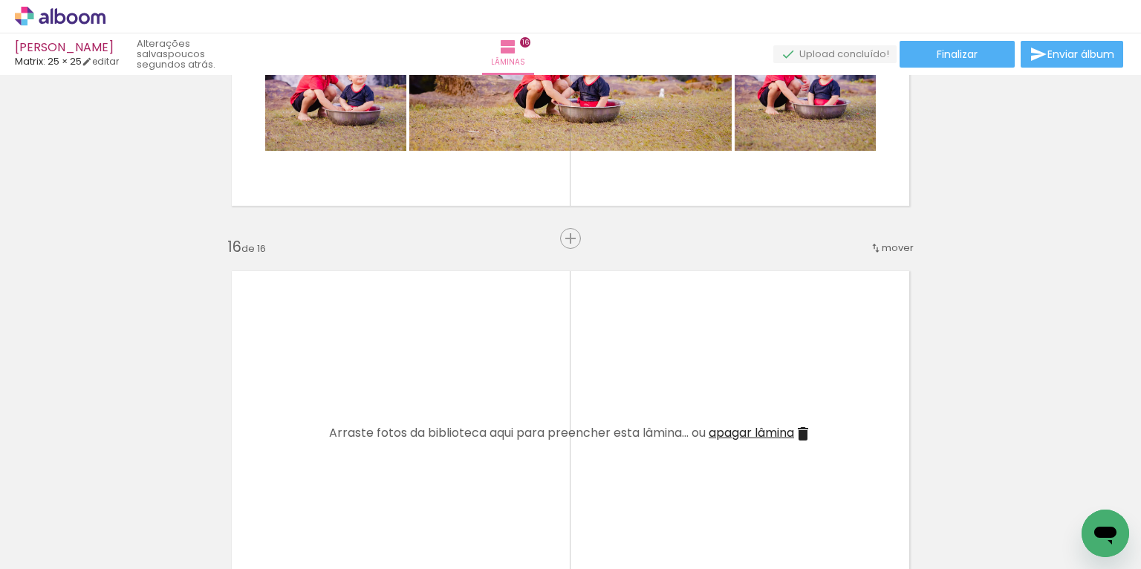
click at [766, 432] on span "apagar lâmina" at bounding box center [751, 432] width 85 height 17
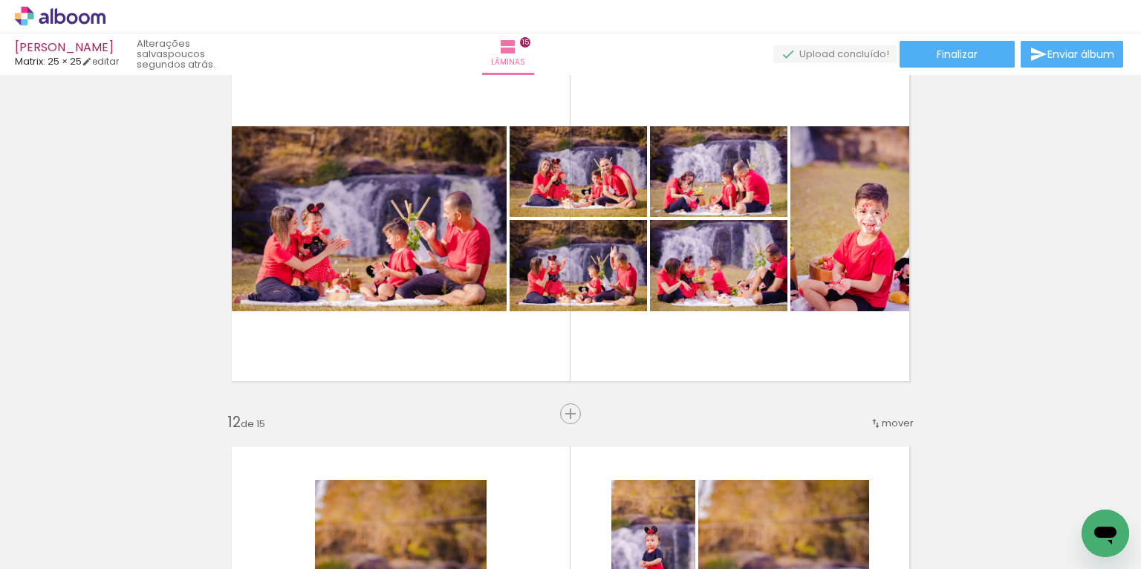
scroll to position [3977, 0]
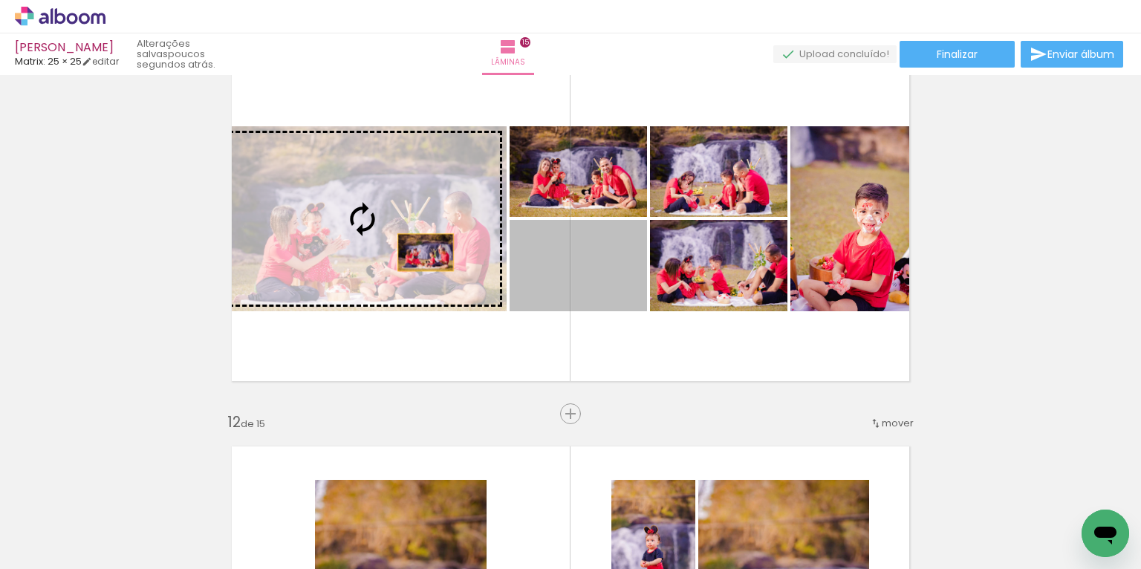
drag, startPoint x: 574, startPoint y: 267, endPoint x: 413, endPoint y: 251, distance: 162.1
click at [0, 0] on slot at bounding box center [0, 0] width 0 height 0
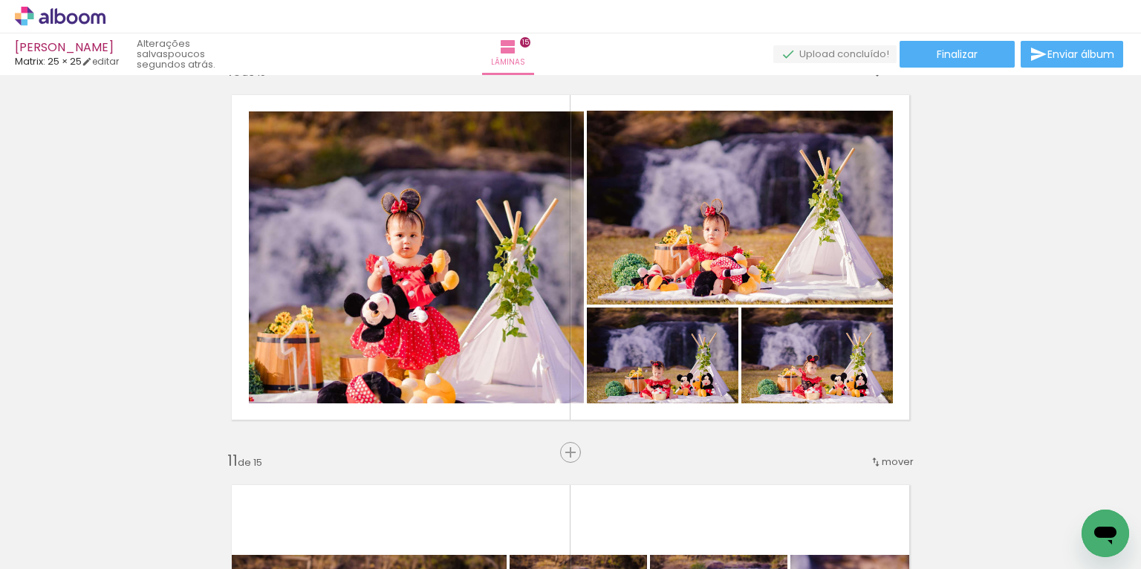
scroll to position [0, 8252]
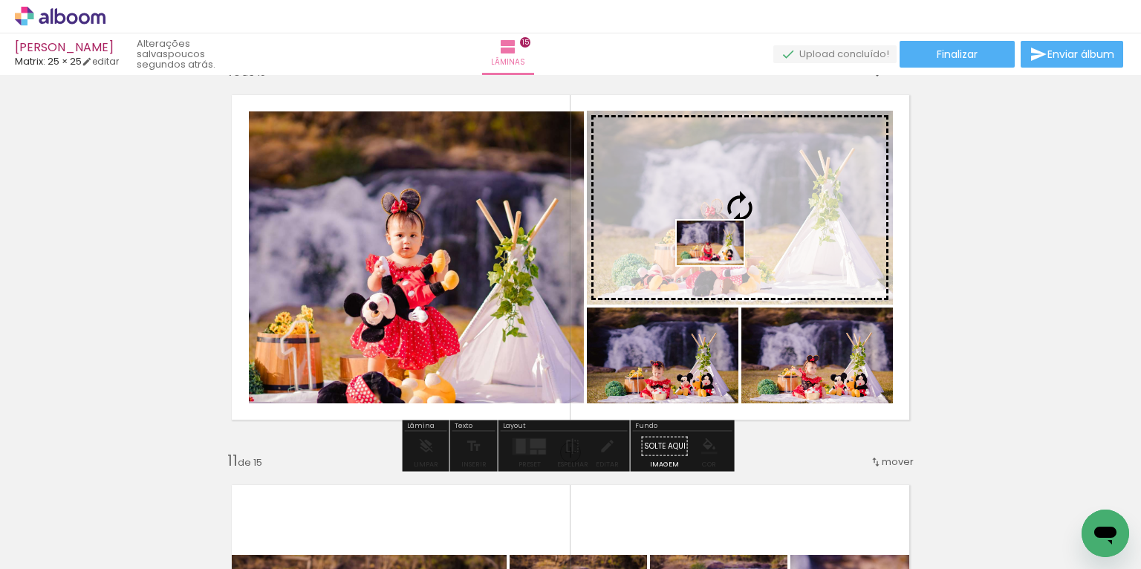
drag, startPoint x: 552, startPoint y: 527, endPoint x: 721, endPoint y: 266, distance: 310.6
click at [721, 266] on quentale-workspace at bounding box center [570, 284] width 1141 height 569
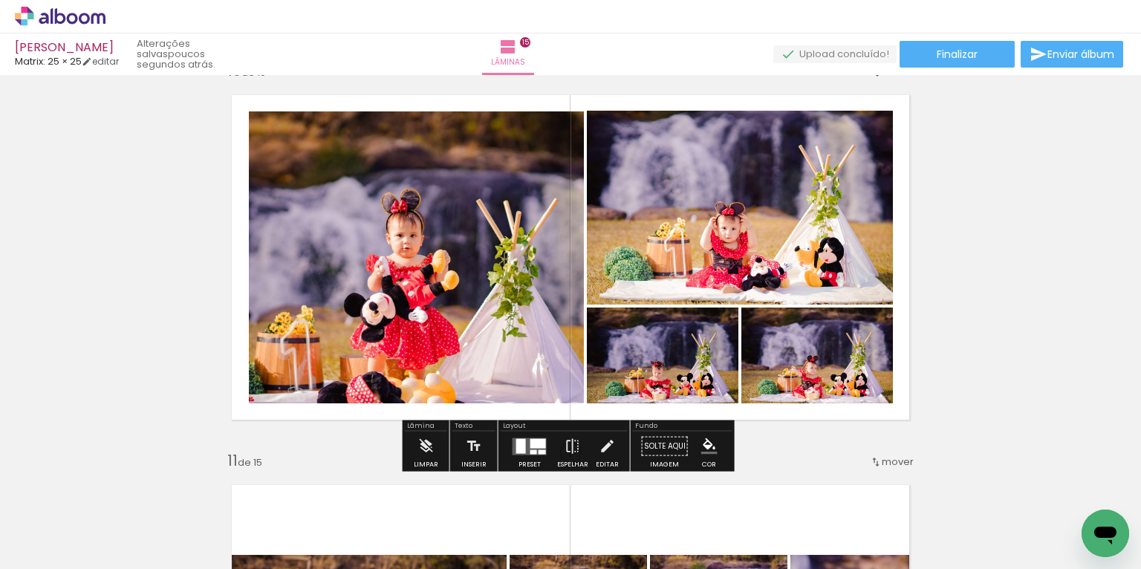
scroll to position [3541, 0]
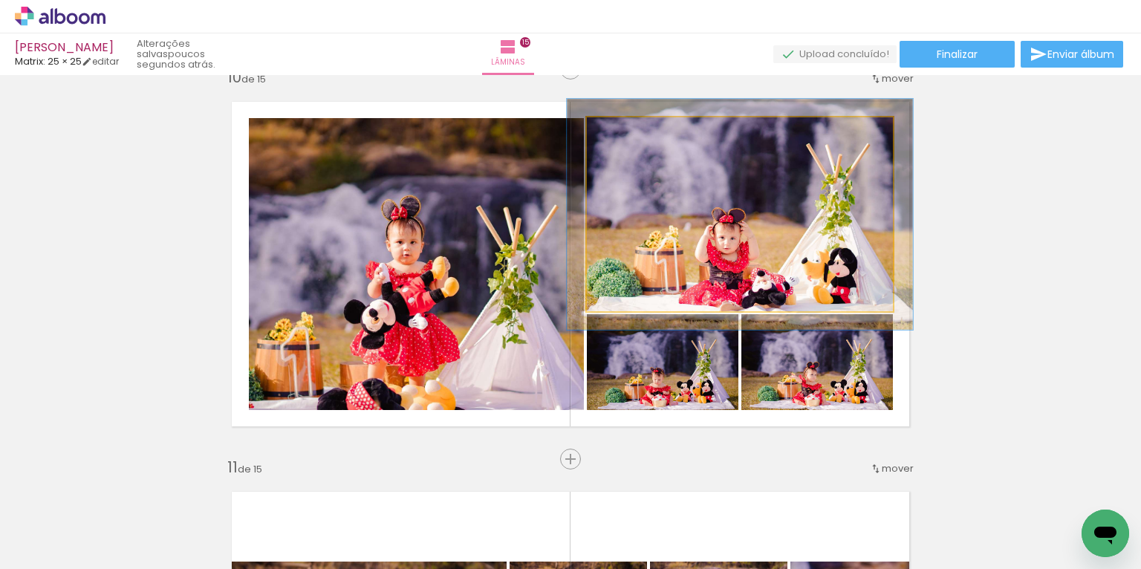
drag, startPoint x: 617, startPoint y: 133, endPoint x: 625, endPoint y: 131, distance: 7.8
type paper-slider "114"
click at [625, 131] on div at bounding box center [628, 132] width 13 height 13
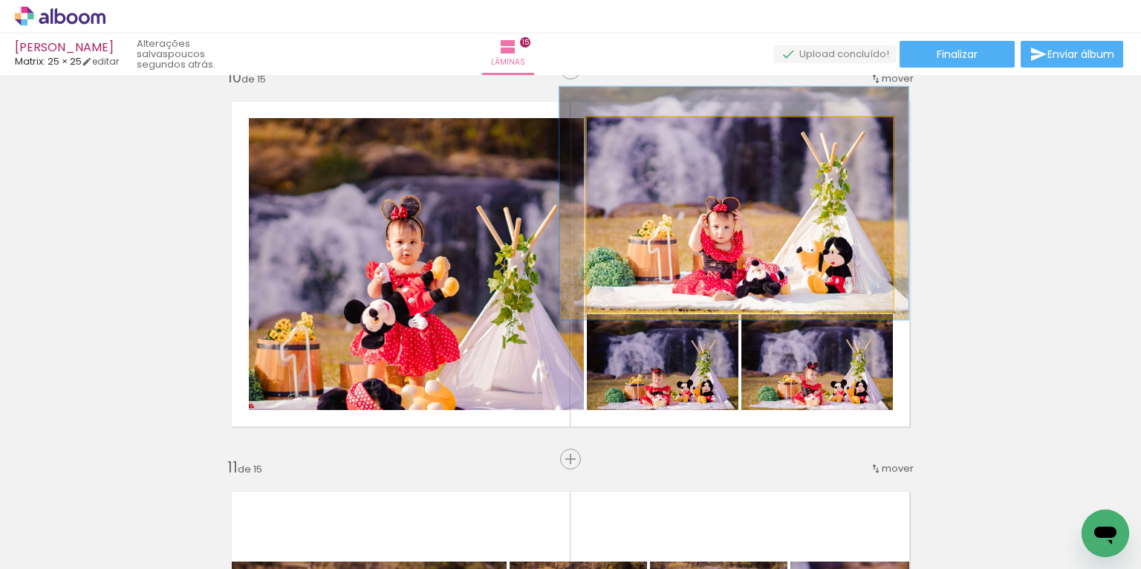
scroll to position [3543, 0]
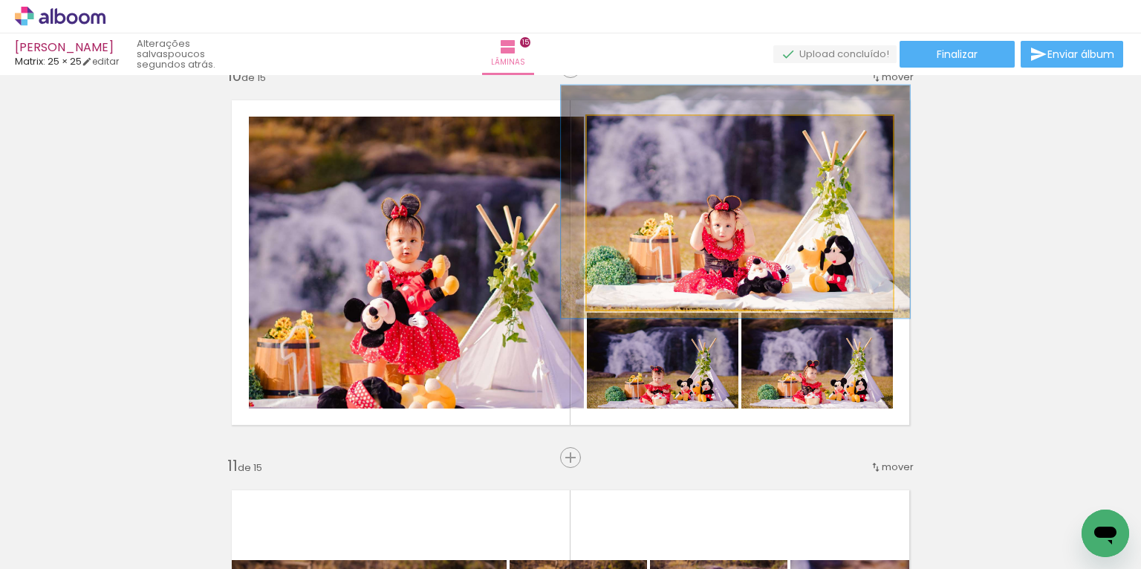
drag, startPoint x: 646, startPoint y: 166, endPoint x: 654, endPoint y: 160, distance: 9.5
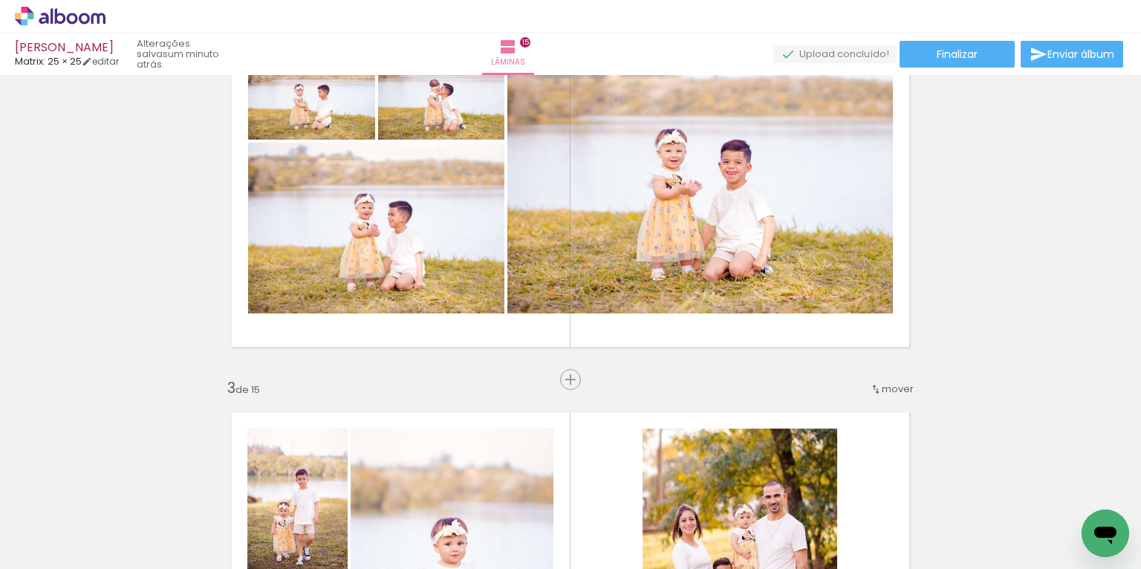
scroll to position [0, 0]
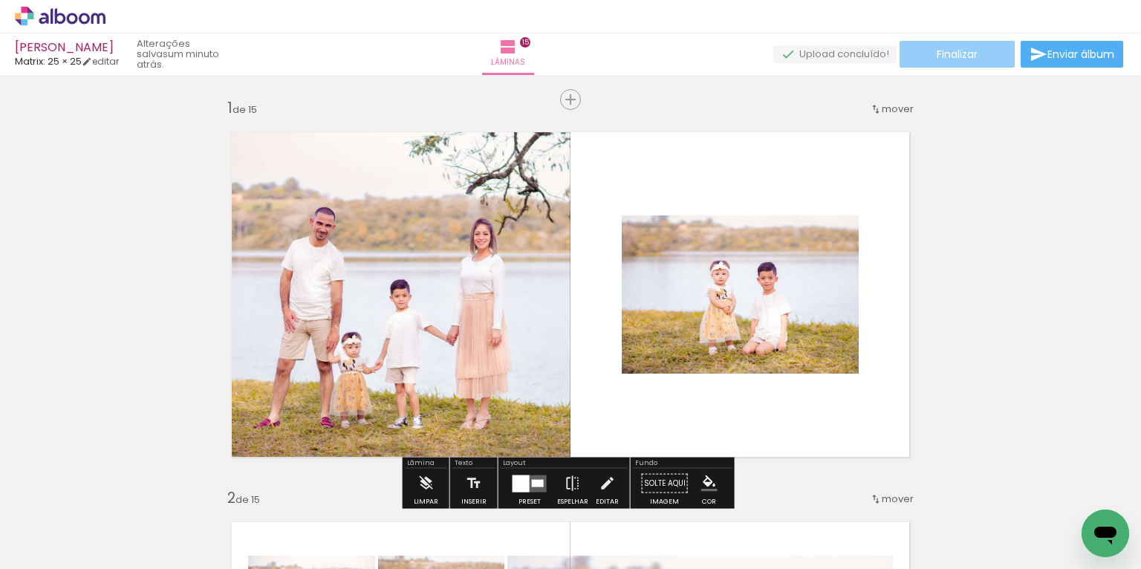
click at [947, 59] on span "Finalizar" at bounding box center [957, 54] width 41 height 10
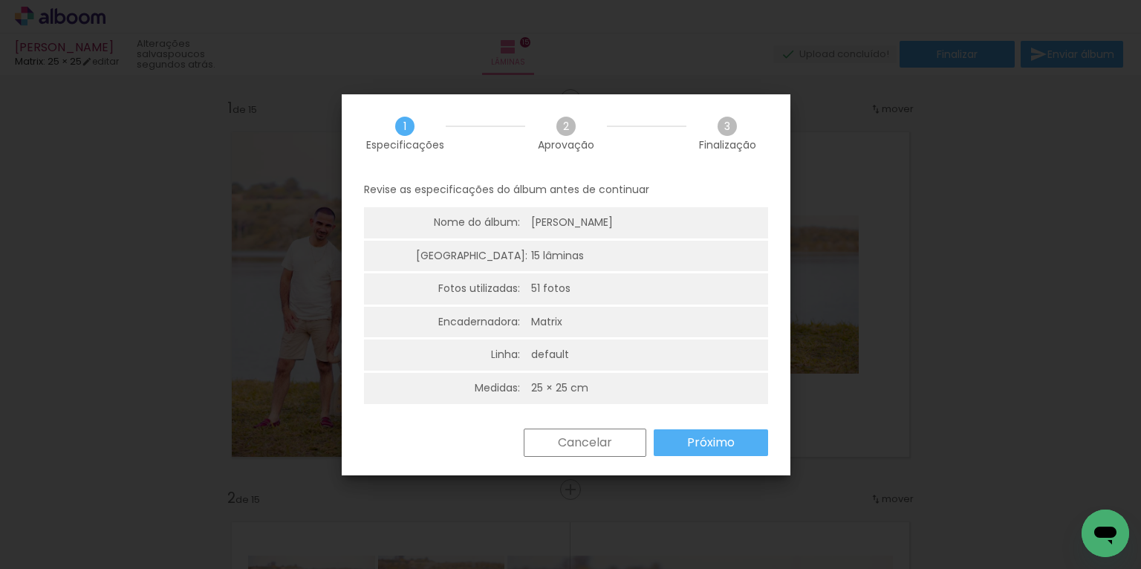
click at [0, 0] on slot "Próximo" at bounding box center [0, 0] width 0 height 0
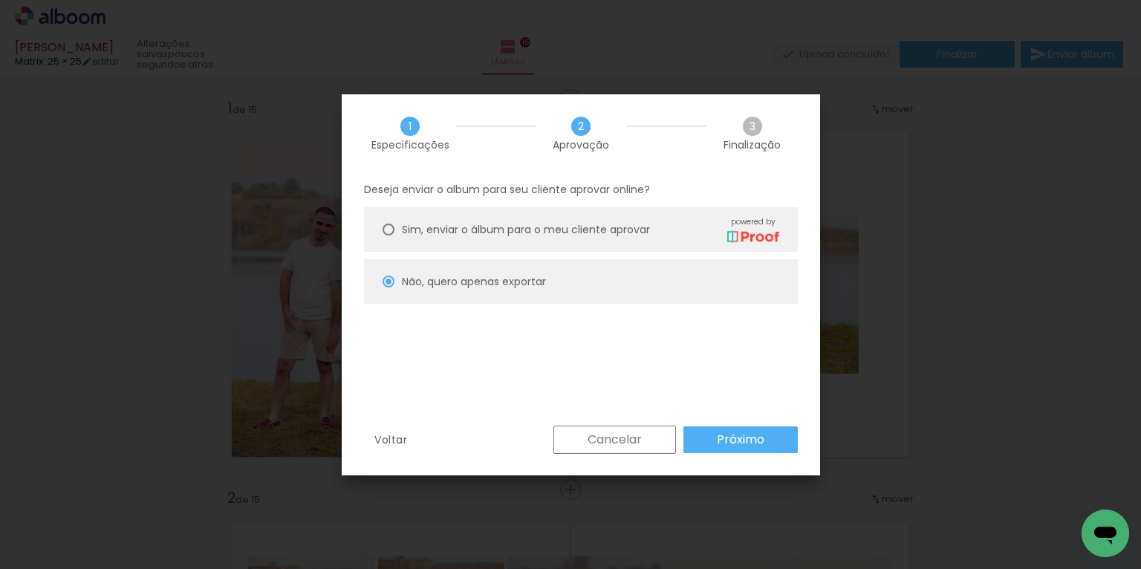
click at [0, 0] on slot "Próximo" at bounding box center [0, 0] width 0 height 0
type input "Alta, 300 DPI"
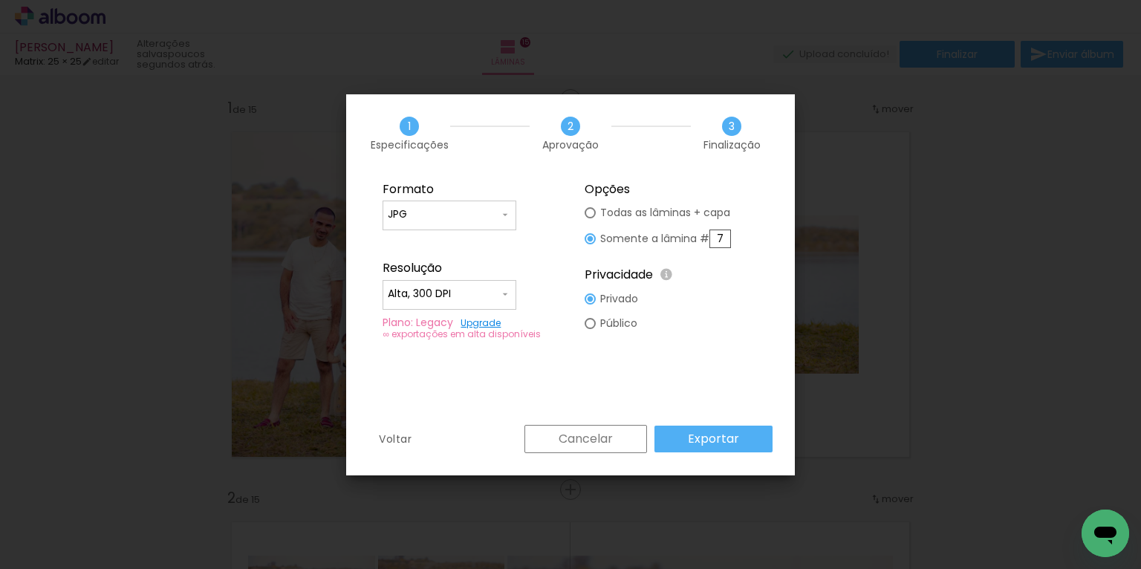
click at [597, 213] on paper-radio-button "Todas as lâminas + capa" at bounding box center [658, 213] width 146 height 25
type paper-radio-button "on"
click at [0, 0] on slot "Exportar" at bounding box center [0, 0] width 0 height 0
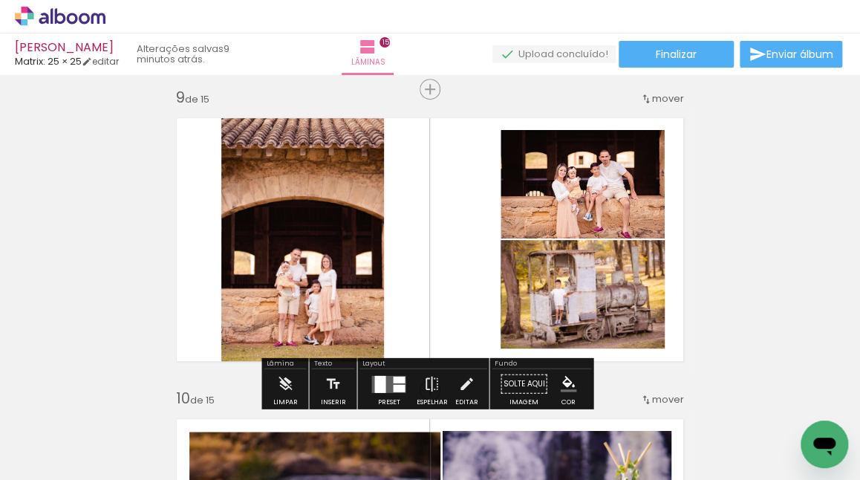
scroll to position [2419, 0]
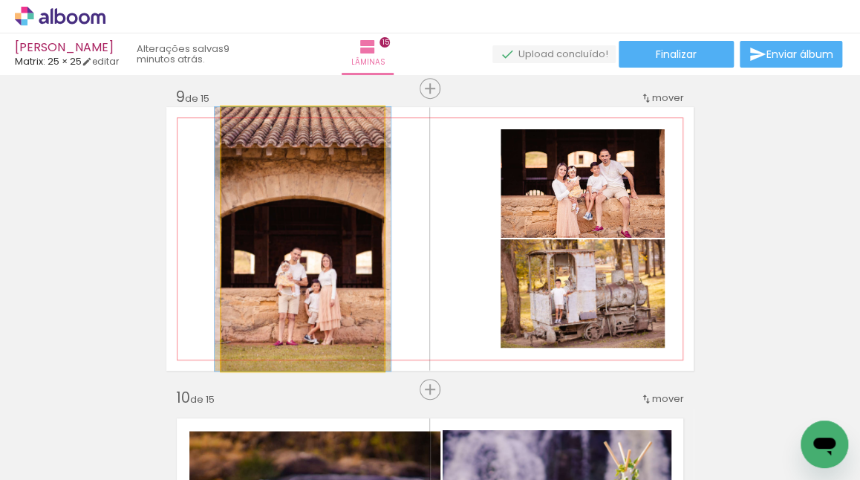
click at [333, 267] on quentale-photo at bounding box center [302, 239] width 163 height 264
click at [331, 265] on quentale-photo at bounding box center [302, 239] width 163 height 264
click at [331, 265] on div at bounding box center [303, 239] width 176 height 264
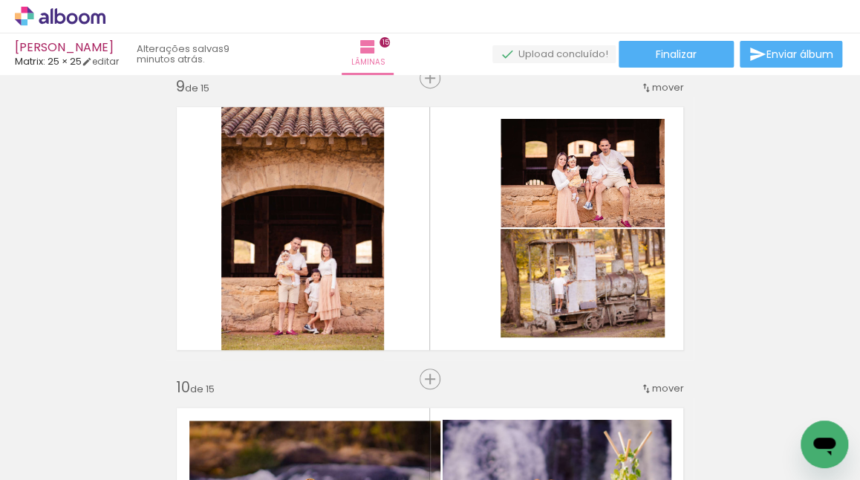
scroll to position [0, 7795]
click at [337, 438] on div at bounding box center [343, 430] width 49 height 74
